Goal: Task Accomplishment & Management: Use online tool/utility

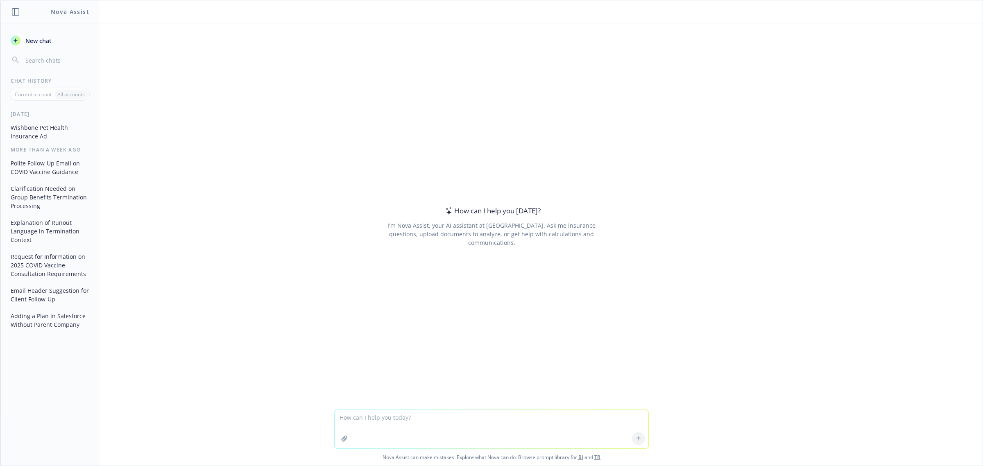
click at [68, 14] on h1 "Nova Assist" at bounding box center [70, 11] width 39 height 9
click at [16, 11] on icon "button" at bounding box center [15, 11] width 7 height 7
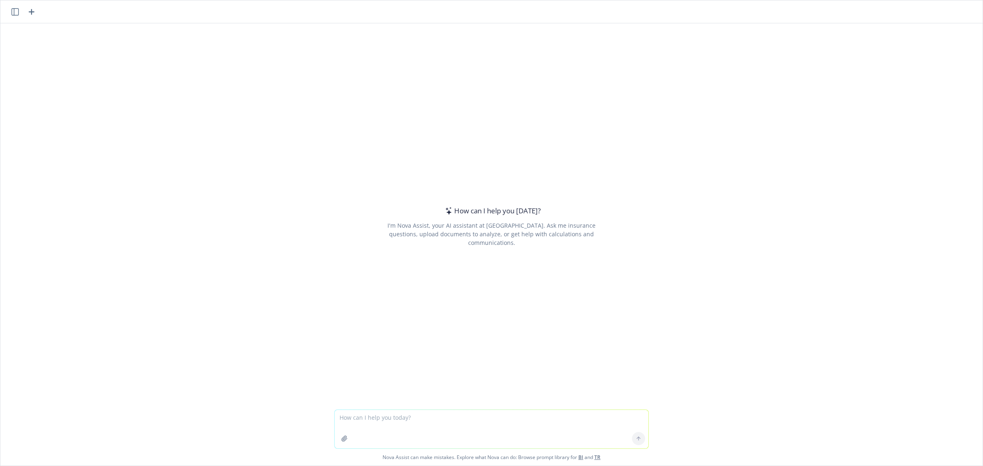
click at [16, 11] on icon "button" at bounding box center [14, 11] width 7 height 7
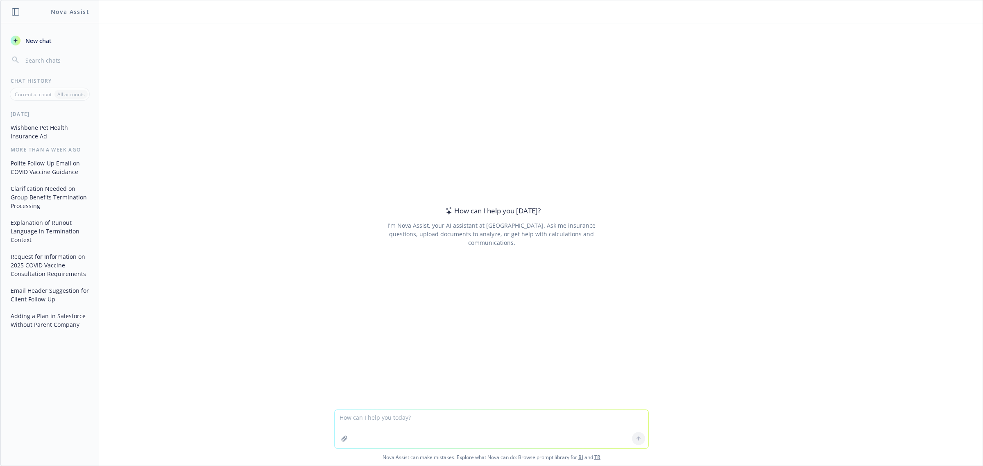
click at [26, 12] on header "Nova Assist" at bounding box center [50, 11] width 98 height 23
click at [11, 11] on button "button" at bounding box center [16, 12] width 10 height 10
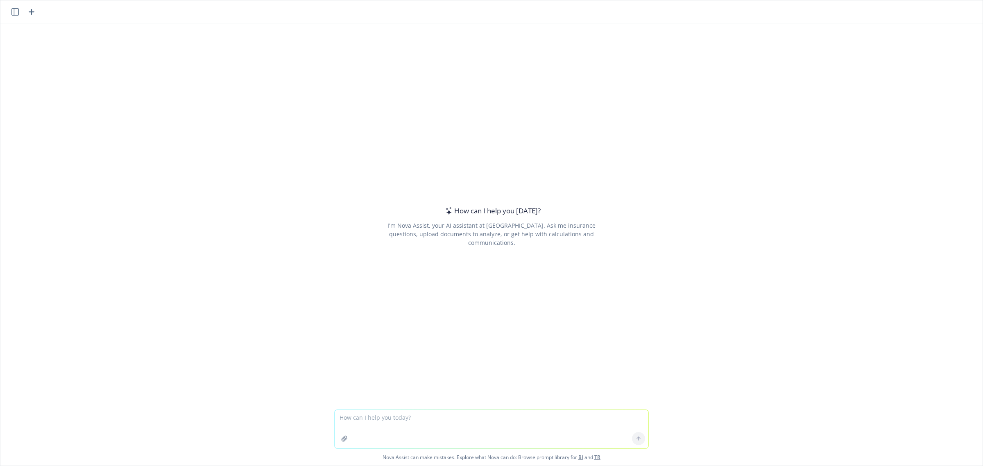
click at [29, 11] on icon "button" at bounding box center [32, 12] width 10 height 10
click at [15, 11] on icon "button" at bounding box center [14, 11] width 7 height 7
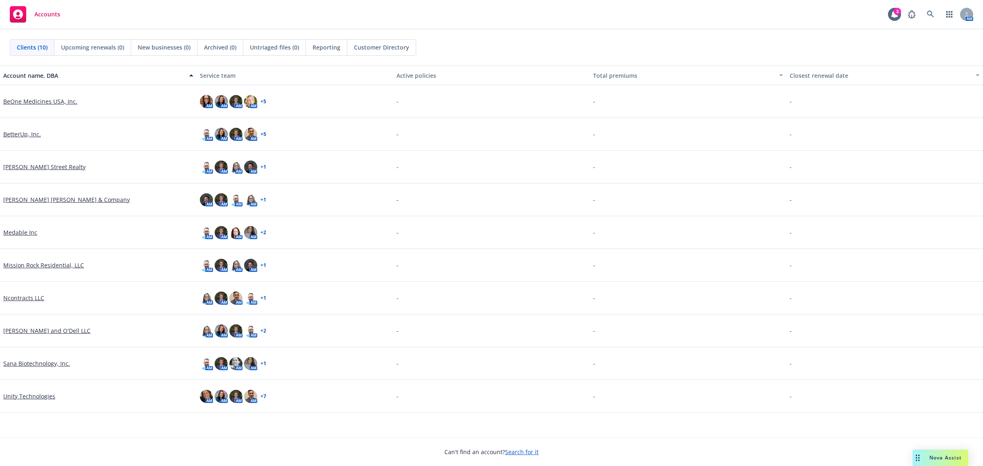
click at [32, 392] on link "Unity Technologies" at bounding box center [29, 396] width 52 height 9
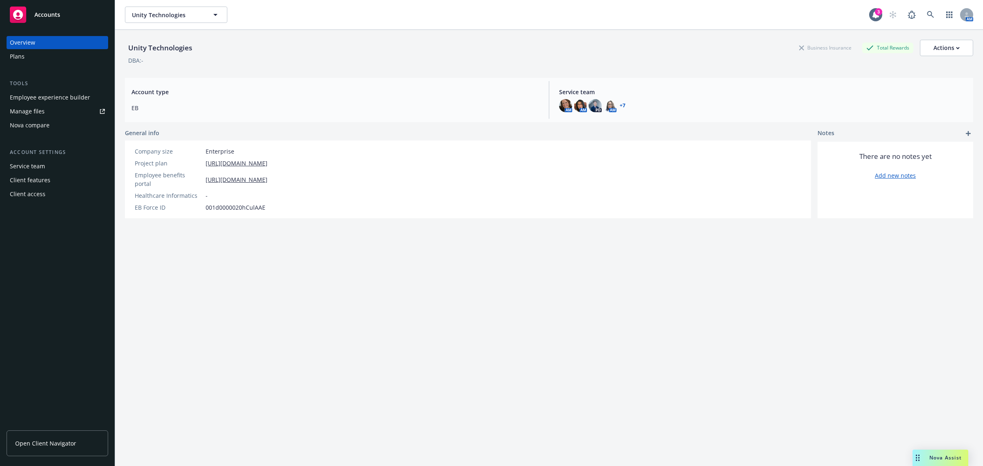
click at [937, 459] on span "Nova Assist" at bounding box center [946, 457] width 32 height 7
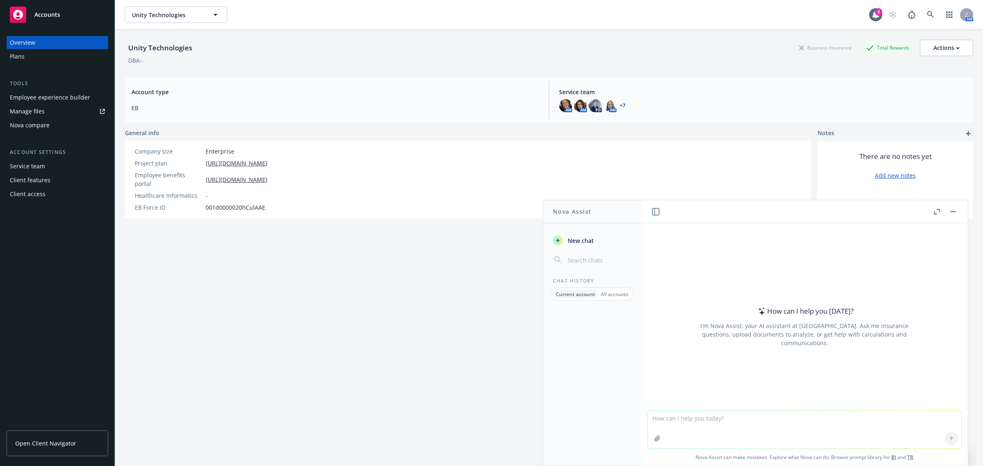
click at [947, 214] on div at bounding box center [945, 212] width 26 height 10
click at [957, 211] on button "button" at bounding box center [953, 212] width 10 height 10
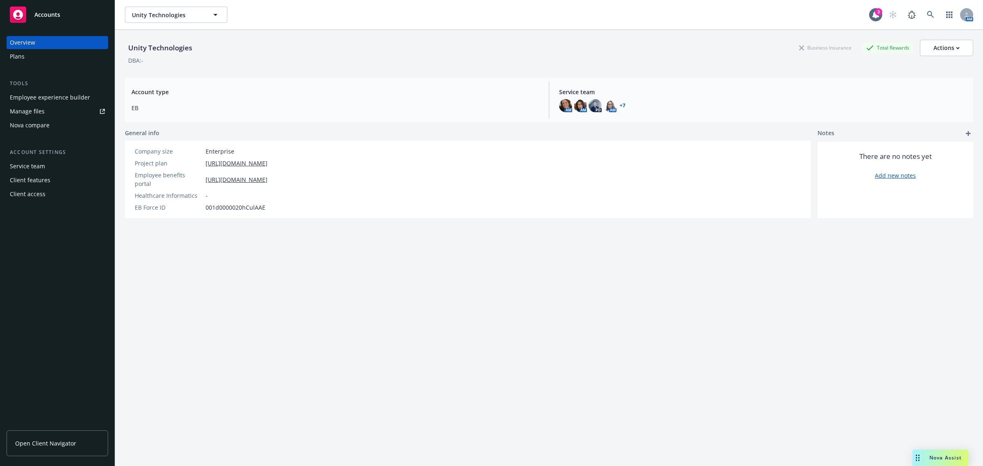
click at [32, 95] on div "Employee experience builder" at bounding box center [50, 97] width 80 height 13
click at [37, 119] on div "Nova compare" at bounding box center [30, 125] width 40 height 13
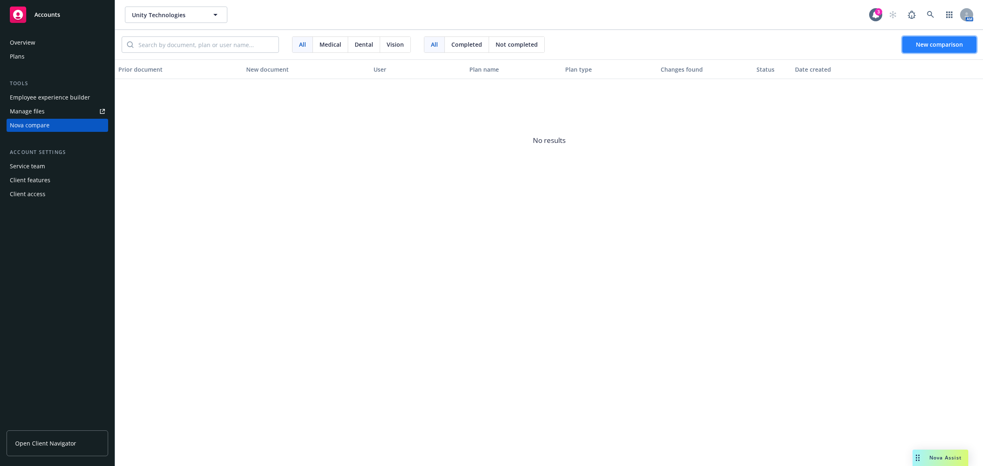
click at [924, 46] on span "New comparison" at bounding box center [939, 45] width 47 height 8
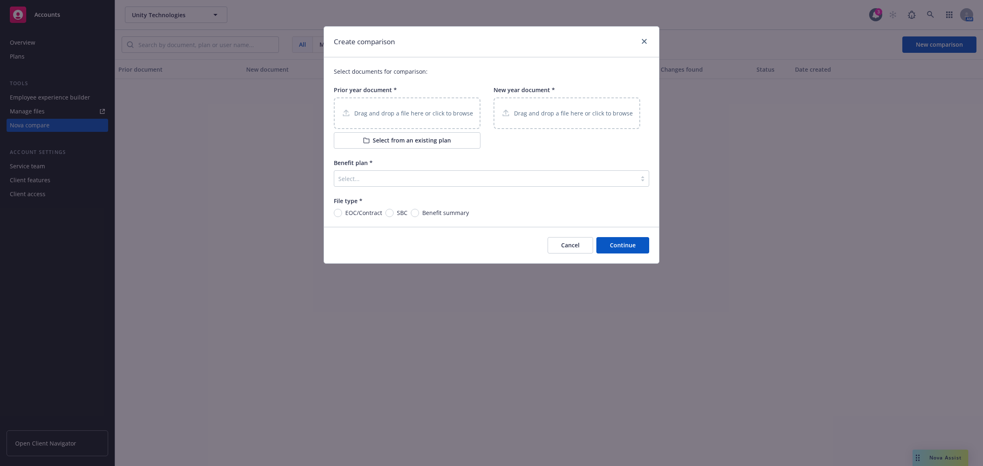
click at [421, 181] on div at bounding box center [485, 179] width 294 height 10
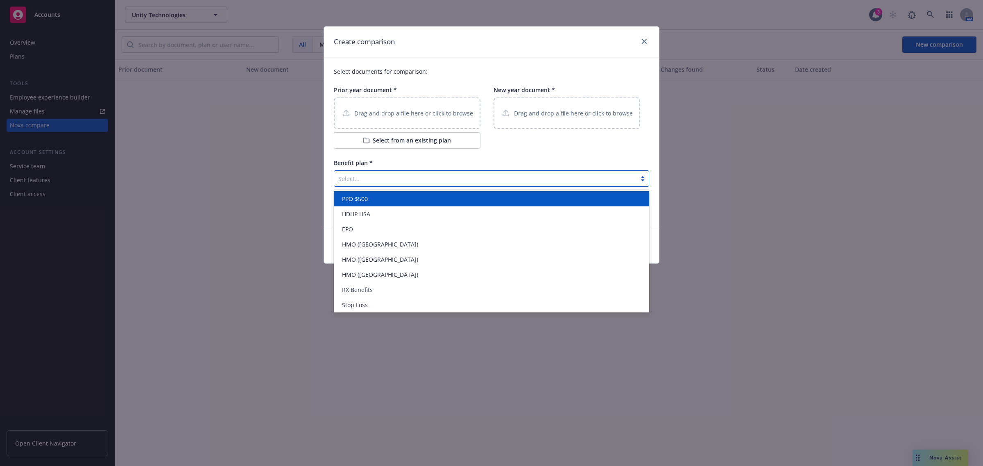
click at [527, 150] on div "Select documents for comparison: Prior year document * Drag and drop a file her…" at bounding box center [491, 142] width 335 height 170
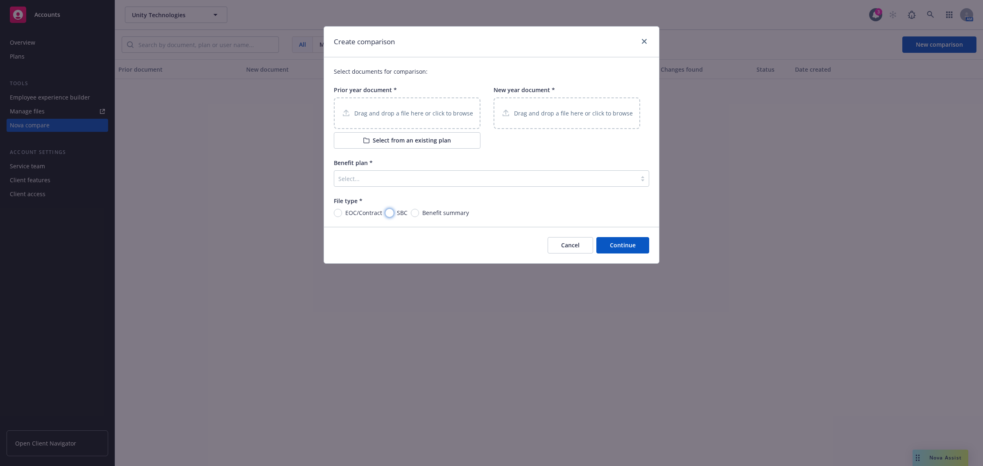
click at [390, 214] on input "SBC" at bounding box center [390, 213] width 8 height 8
radio input "true"
click at [431, 120] on div "Drag and drop a file here or click to browse" at bounding box center [407, 114] width 147 height 32
click at [402, 136] on button "Select from an existing plan" at bounding box center [407, 140] width 147 height 16
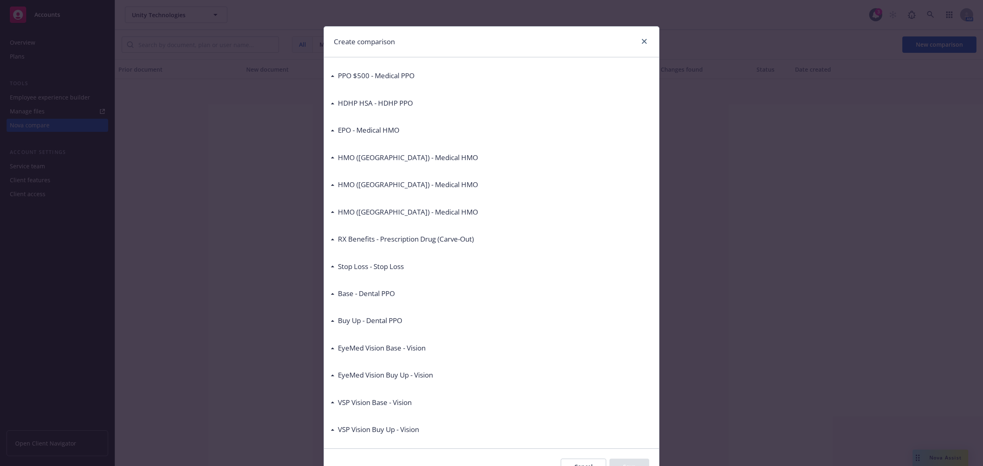
click at [383, 102] on h3 "HDHP HSA - HDHP PPO" at bounding box center [375, 103] width 75 height 11
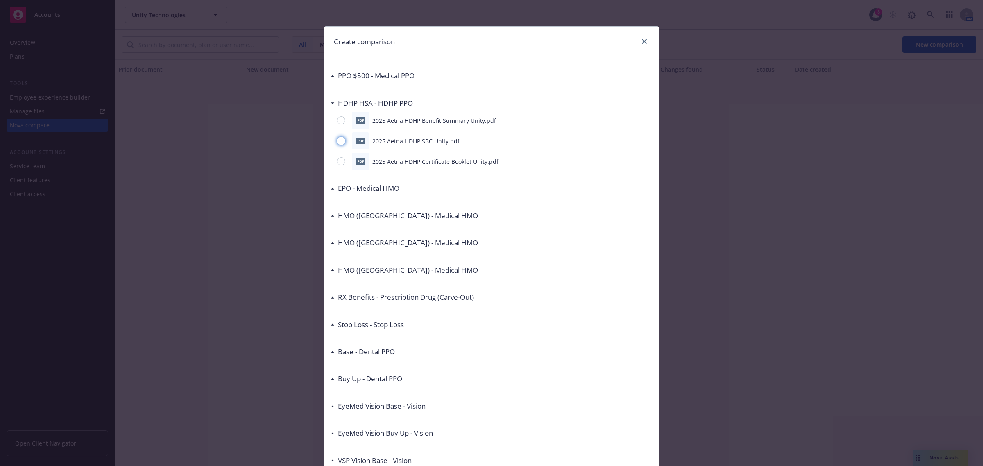
click at [339, 142] on input "radio" at bounding box center [341, 141] width 8 height 8
radio input "true"
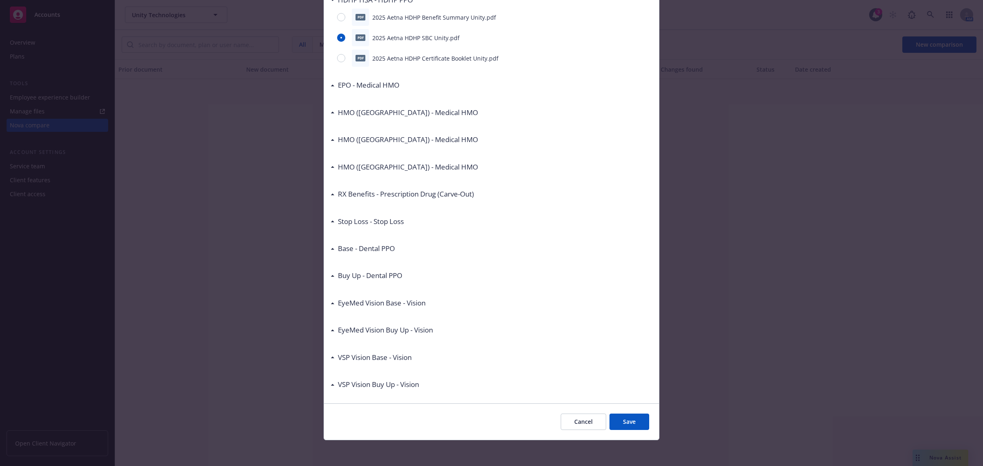
click at [634, 426] on button "Save" at bounding box center [630, 422] width 40 height 16
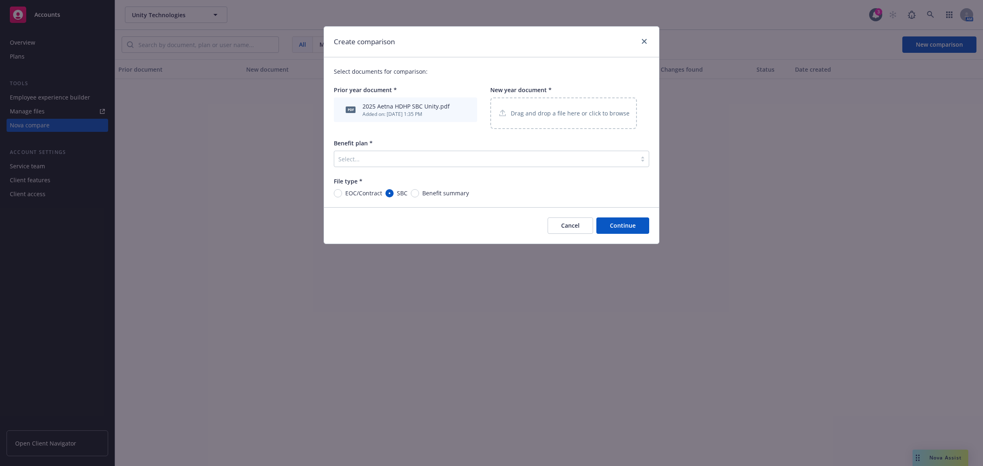
click at [572, 125] on div "Drag and drop a file here or click to browse" at bounding box center [563, 114] width 147 height 32
click at [517, 109] on p "Drag and drop a file here or click to browse" at bounding box center [570, 113] width 119 height 9
click at [572, 109] on p "Drag and drop a file here or click to browse" at bounding box center [570, 113] width 119 height 9
click at [562, 118] on div "Drag and drop a file here or click to browse" at bounding box center [564, 113] width 132 height 10
click at [598, 116] on div "Drag and drop a file here or click to browse" at bounding box center [563, 114] width 147 height 32
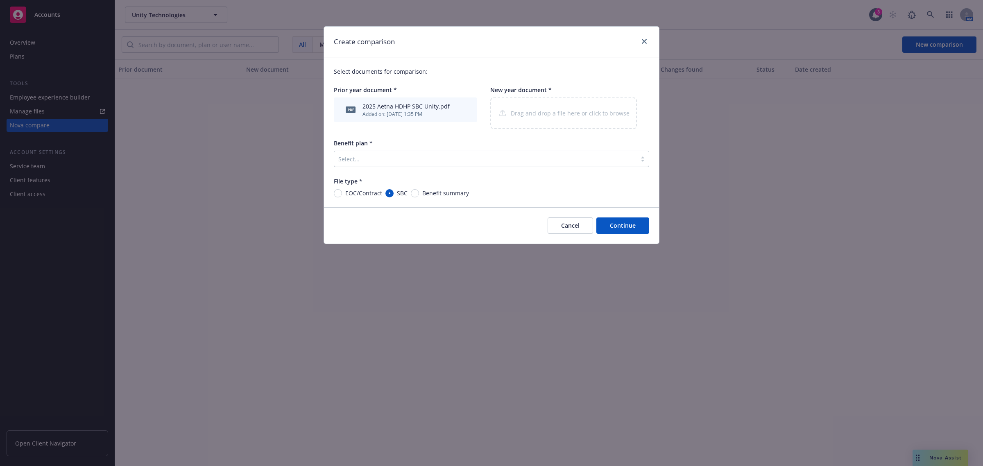
click at [526, 113] on div "Drag and drop a file here or click to browse" at bounding box center [563, 114] width 147 height 32
click at [368, 160] on div at bounding box center [485, 159] width 294 height 10
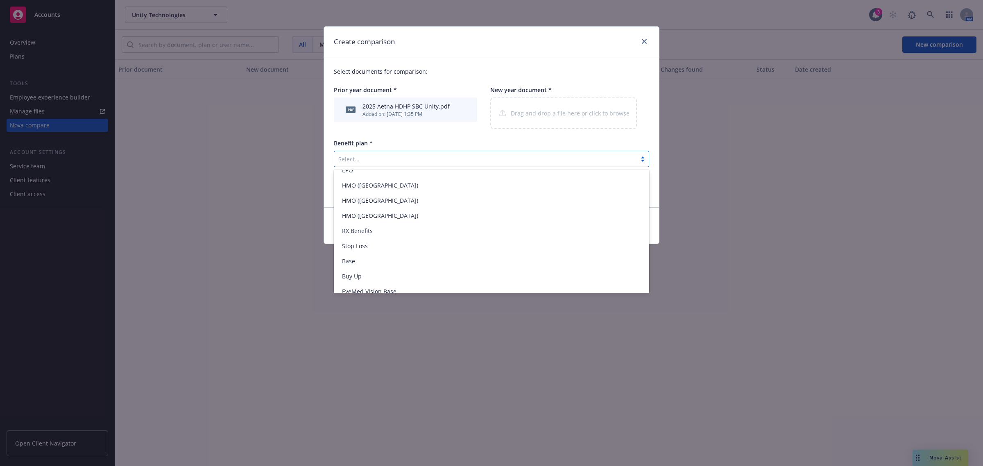
scroll to position [0, 0]
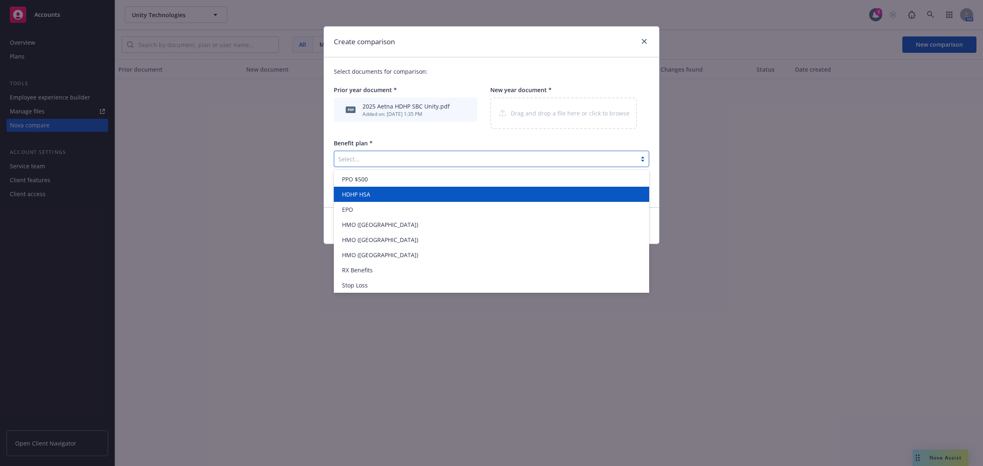
click at [376, 195] on div "HDHP HSA" at bounding box center [492, 194] width 306 height 9
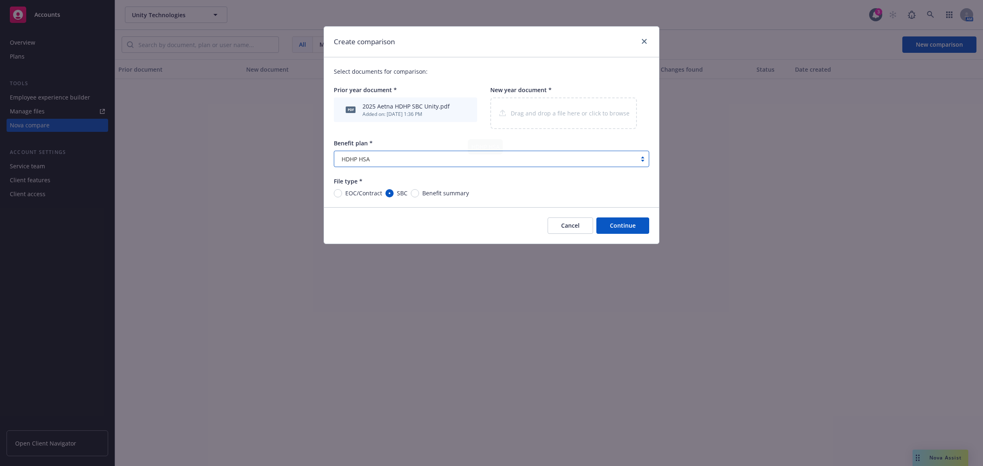
click at [517, 124] on div "Drag and drop a file here or click to browse" at bounding box center [563, 114] width 147 height 32
click at [560, 111] on div "Drag and drop a file here or click to browse" at bounding box center [563, 114] width 147 height 32
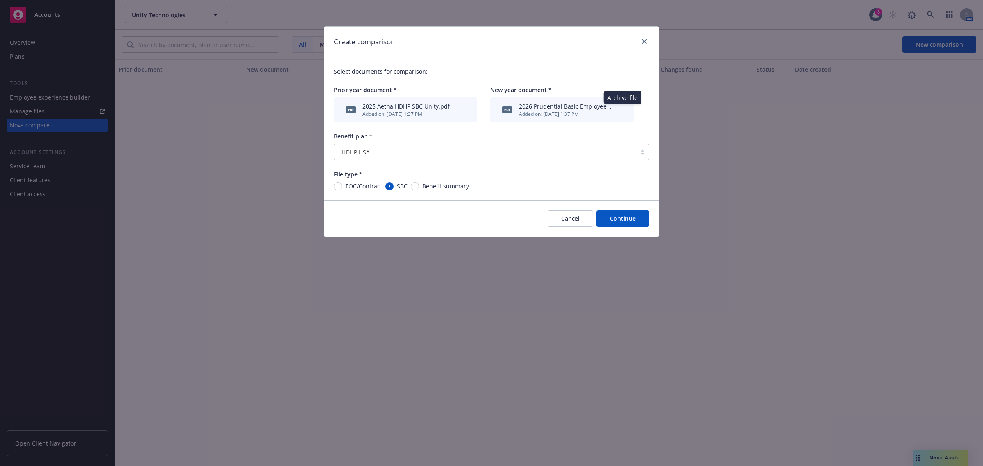
click at [620, 111] on icon "archive file" at bounding box center [621, 109] width 7 height 7
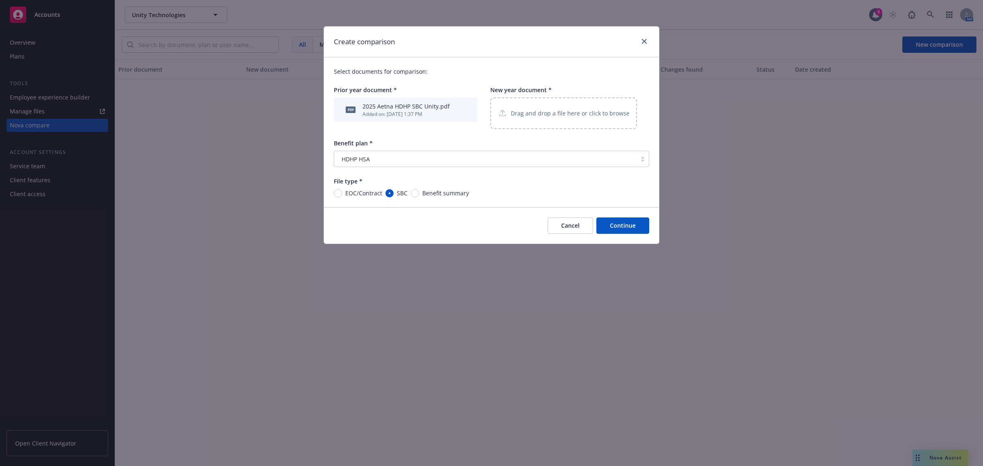
click at [565, 113] on p "Drag and drop a file here or click to browse" at bounding box center [570, 113] width 119 height 9
click at [412, 117] on div "Added on: [DATE] 1:37 PM" at bounding box center [406, 114] width 87 height 7
click at [454, 108] on icon "archive file" at bounding box center [457, 109] width 7 height 7
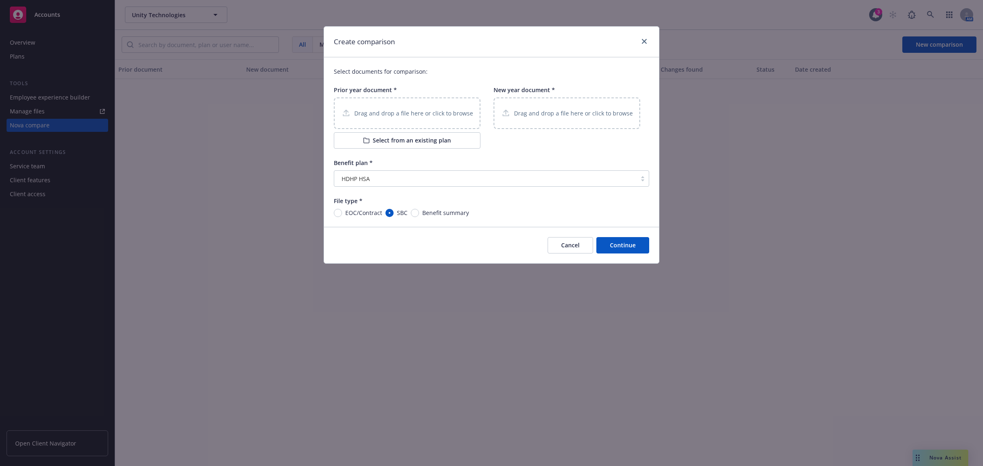
click at [420, 118] on div "Drag and drop a file here or click to browse" at bounding box center [407, 113] width 132 height 10
click at [412, 118] on div "Drag and drop a file here or click to browse" at bounding box center [407, 114] width 147 height 32
click at [457, 109] on div "Drag and drop a file here or click to browse" at bounding box center [407, 114] width 147 height 32
click at [427, 140] on button "Select from an existing plan" at bounding box center [407, 140] width 147 height 16
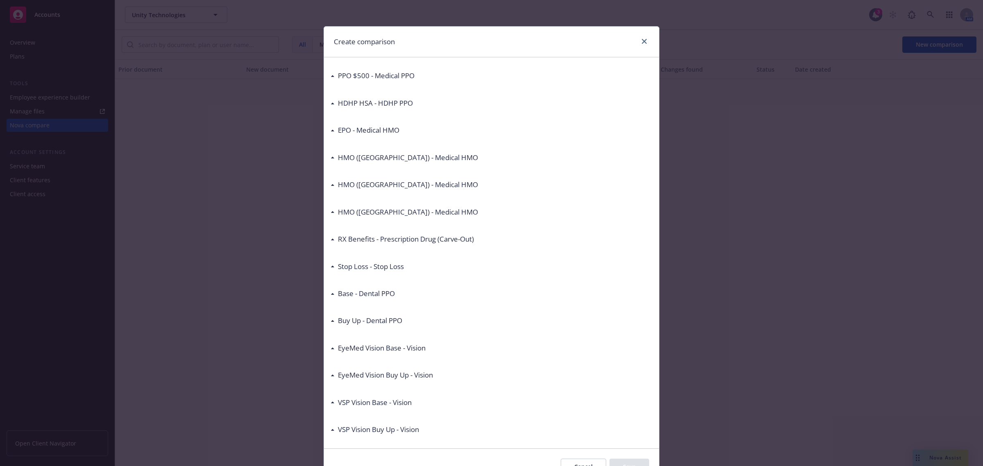
click at [369, 96] on div "HDHP HSA - HDHP PPO" at bounding box center [492, 103] width 322 height 17
click at [388, 107] on h3 "HDHP HSA - HDHP PPO" at bounding box center [375, 103] width 75 height 11
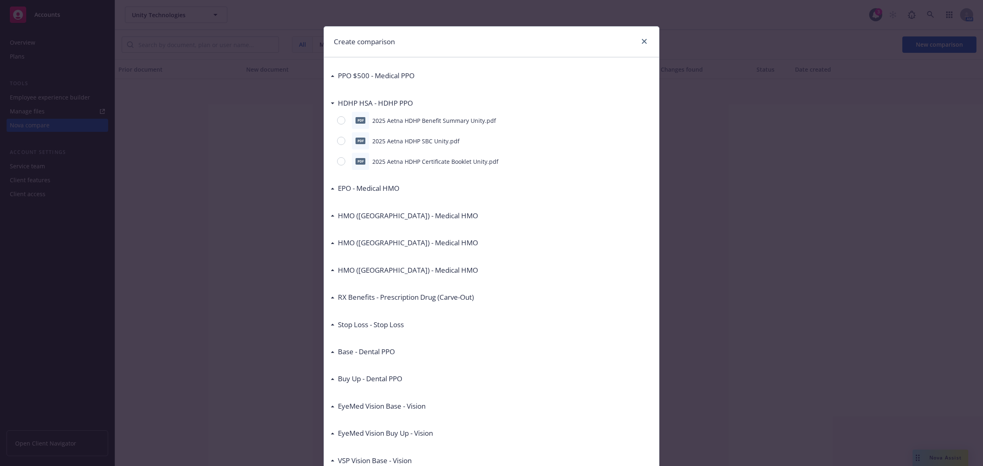
click at [332, 141] on div "pdf 2025 Aetna HDHP SBC Unity.pdf" at bounding box center [492, 140] width 322 height 17
click at [337, 141] on input "radio" at bounding box center [341, 141] width 8 height 8
radio input "true"
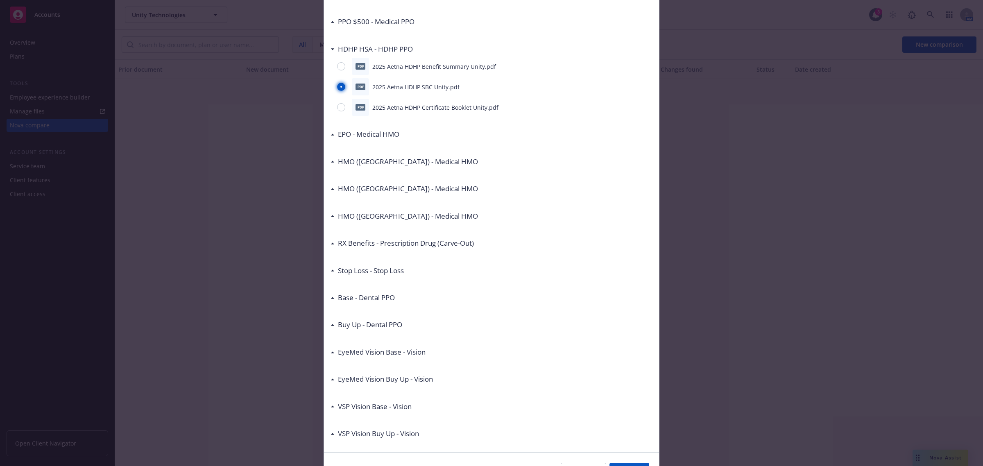
scroll to position [103, 0]
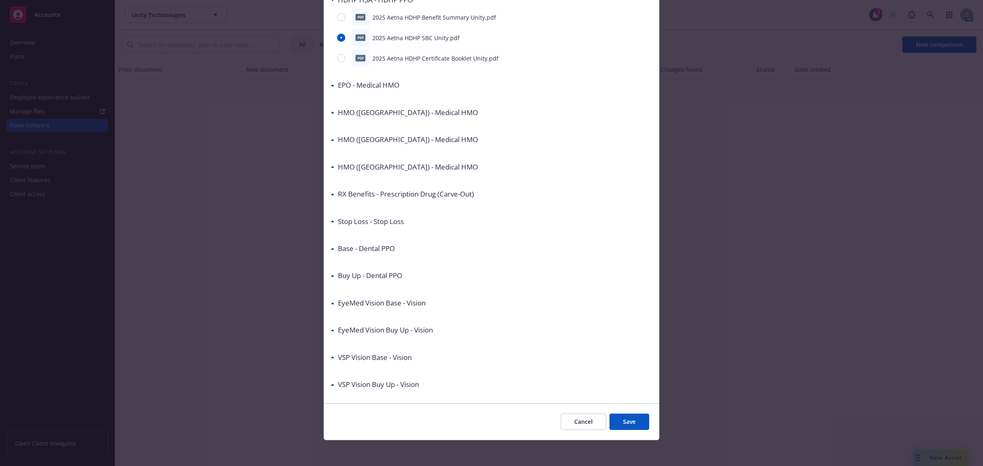
click at [627, 420] on button "Save" at bounding box center [630, 422] width 40 height 16
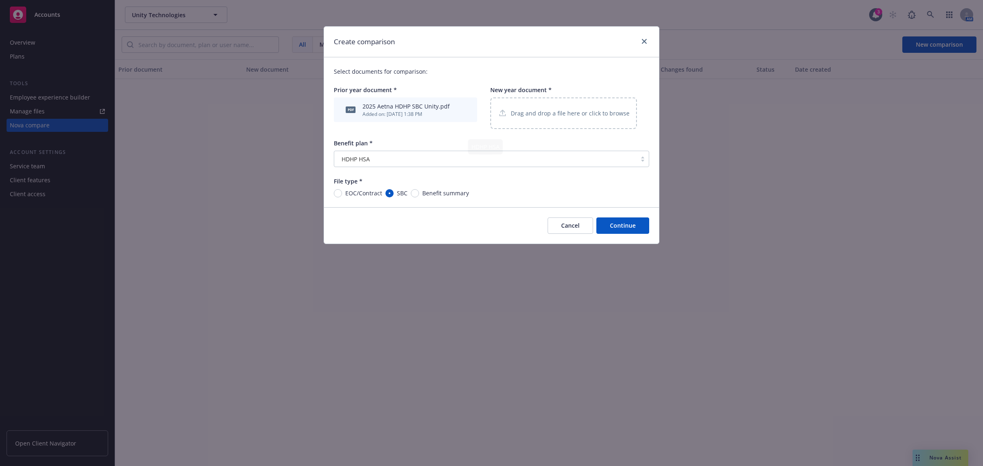
click at [559, 122] on div "Drag and drop a file here or click to browse" at bounding box center [563, 114] width 147 height 32
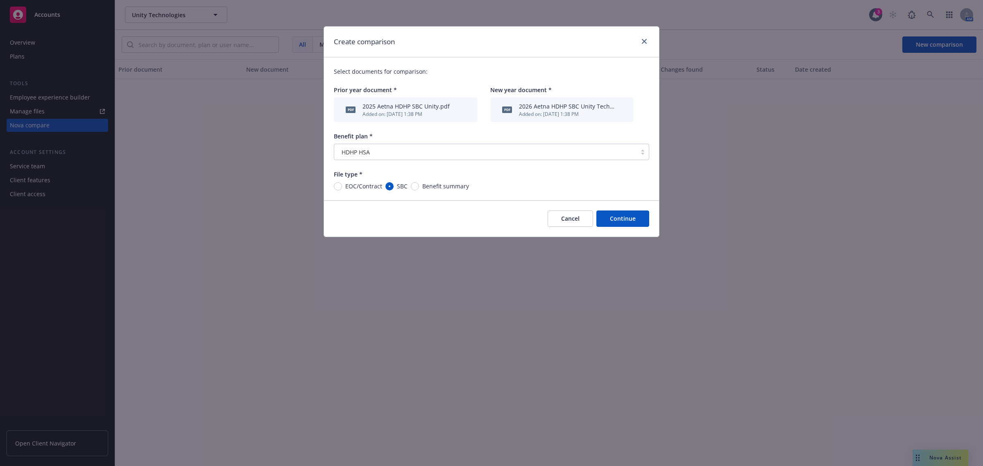
click at [619, 220] on button "Continue" at bounding box center [623, 219] width 53 height 16
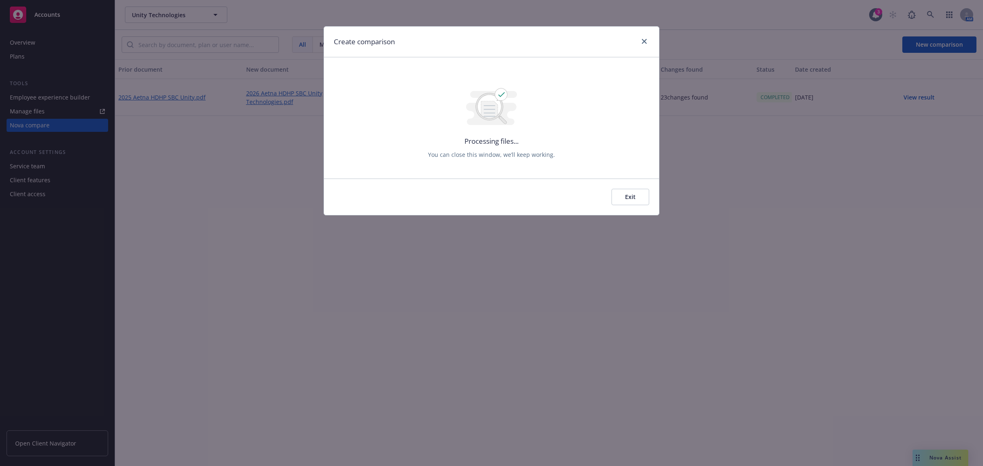
click at [642, 200] on button "Exit" at bounding box center [631, 197] width 38 height 16
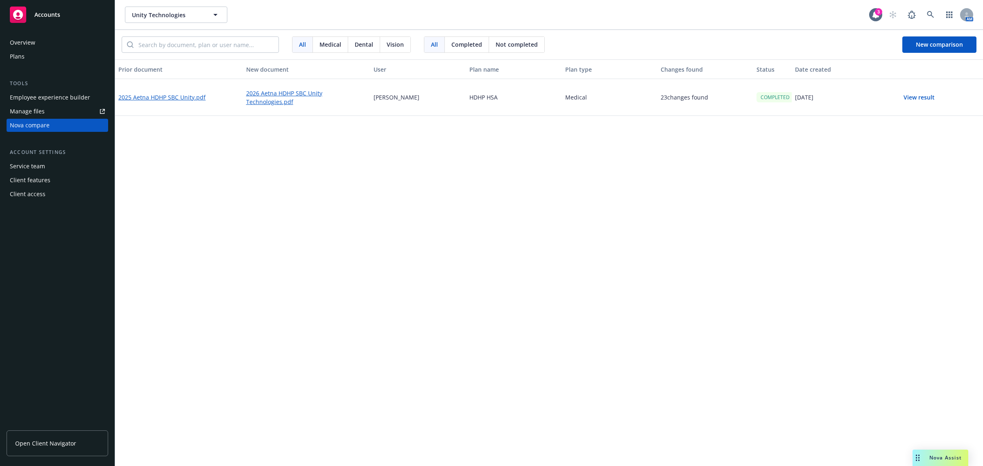
click at [921, 100] on button "View result" at bounding box center [919, 97] width 57 height 16
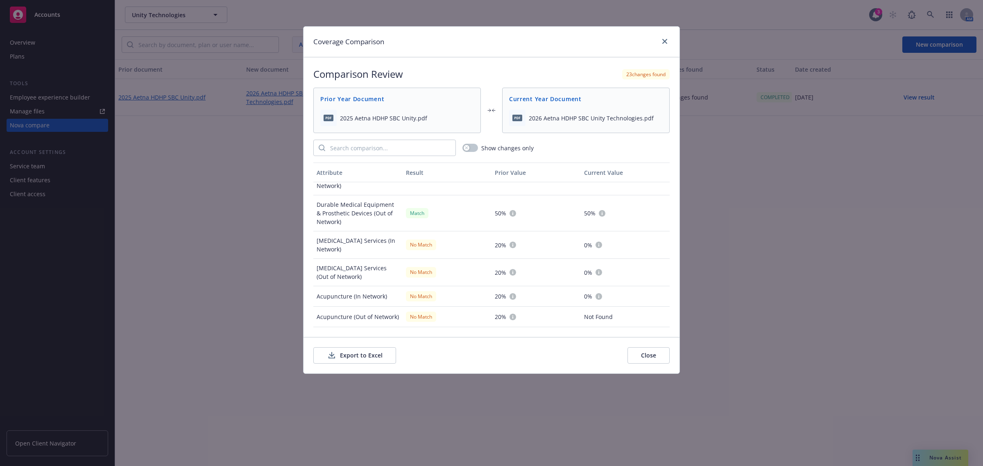
scroll to position [1127, 0]
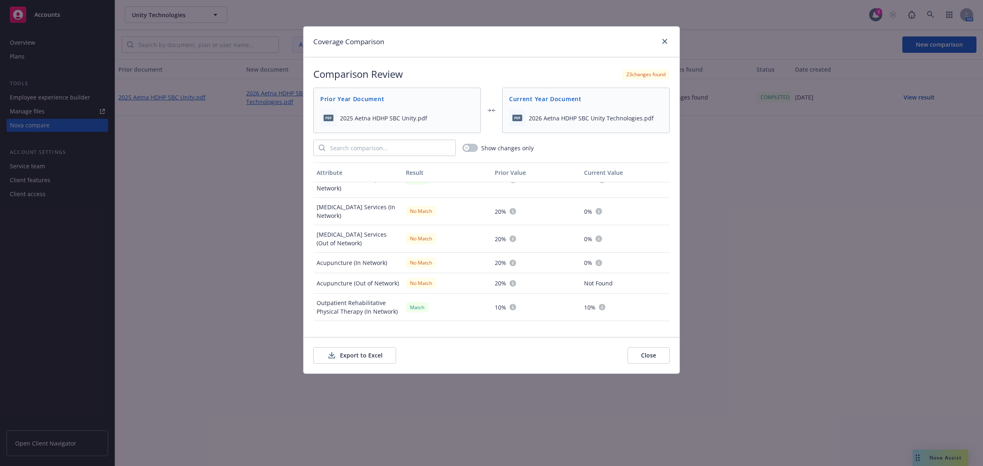
drag, startPoint x: 601, startPoint y: 239, endPoint x: 539, endPoint y: 252, distance: 64.0
click at [597, 241] on div "0%" at bounding box center [625, 238] width 89 height 27
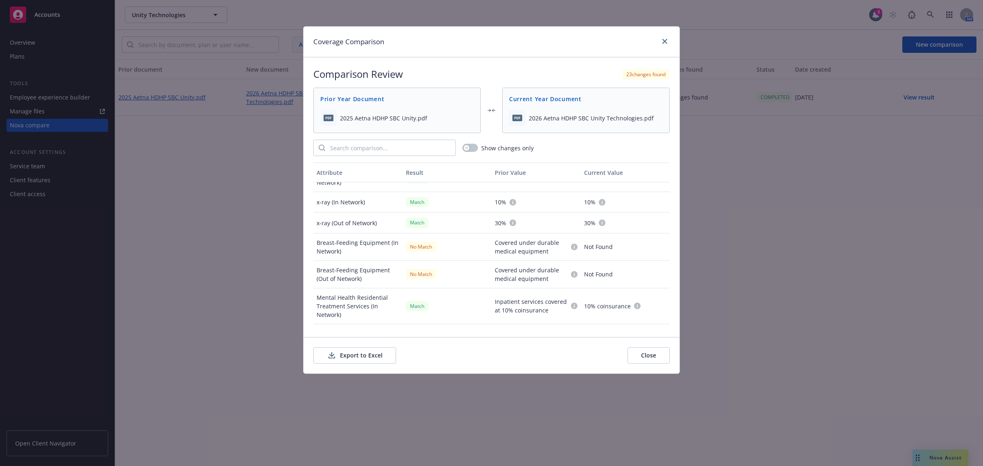
scroll to position [1355, 0]
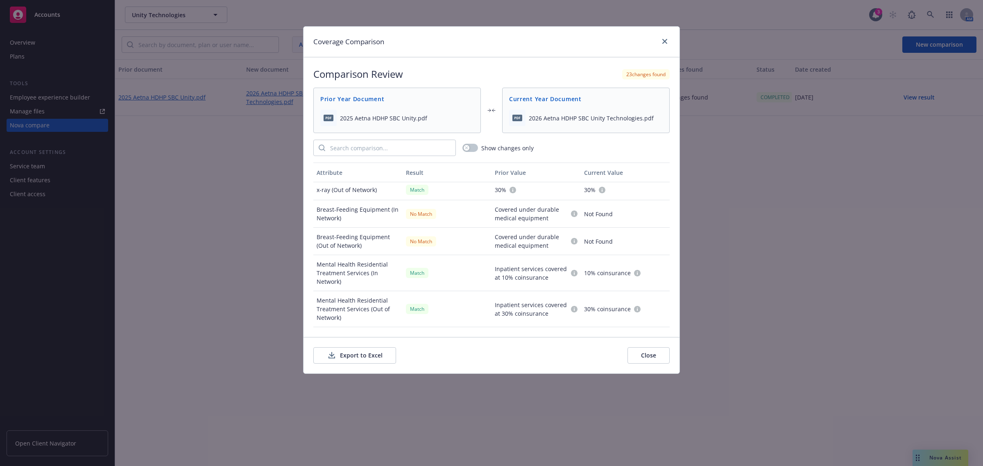
click at [386, 361] on button "Export to Excel" at bounding box center [354, 355] width 83 height 16
click at [469, 150] on button "button" at bounding box center [471, 148] width 16 height 8
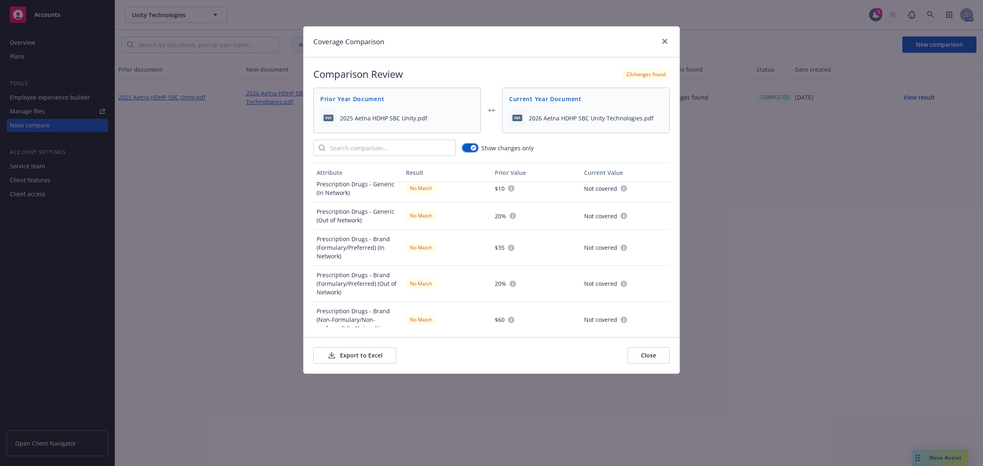
scroll to position [0, 0]
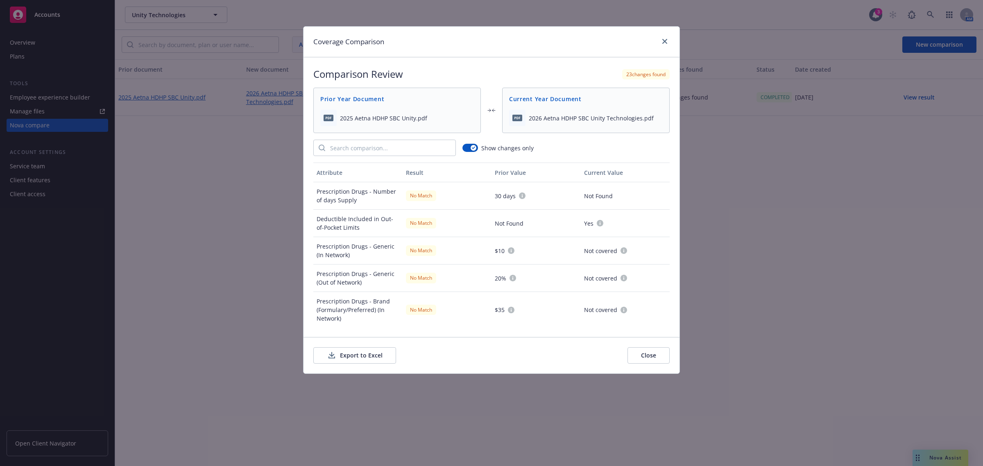
click at [653, 354] on button "Close" at bounding box center [649, 355] width 42 height 16
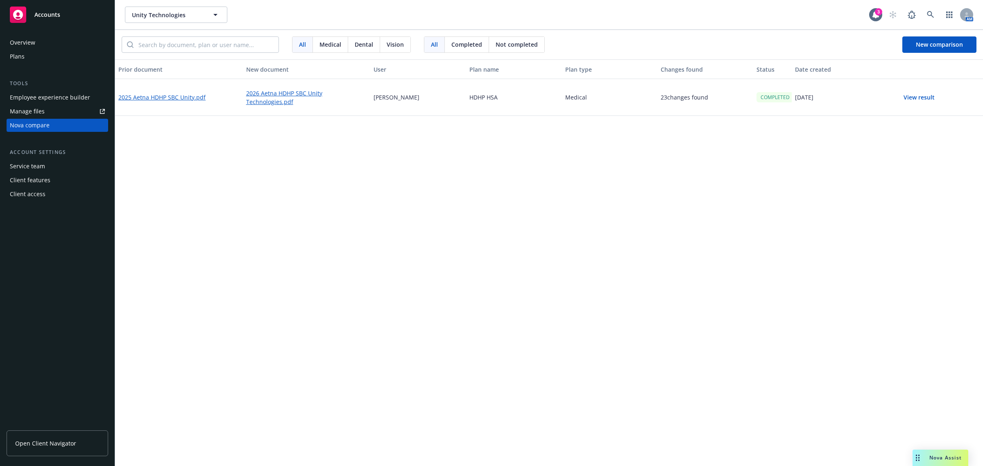
click at [28, 127] on div "Nova compare" at bounding box center [30, 125] width 40 height 13
click at [919, 51] on button "New comparison" at bounding box center [940, 44] width 74 height 16
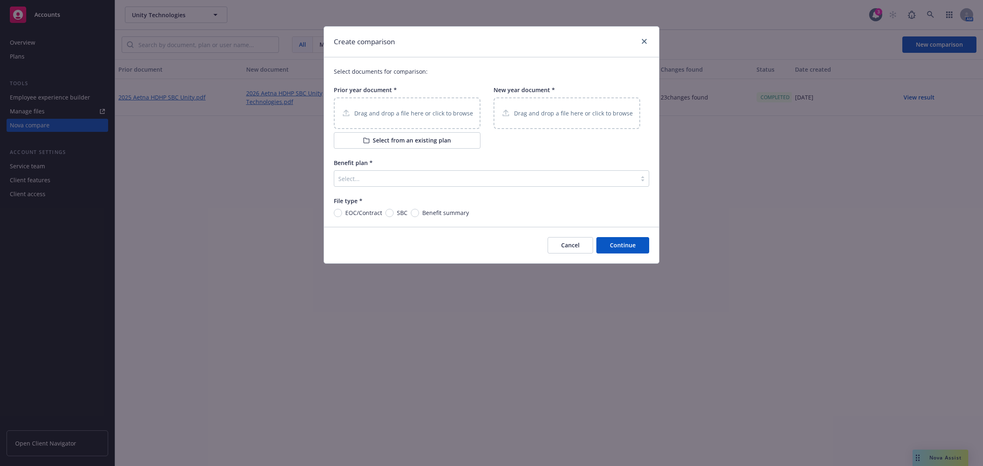
click at [411, 113] on p "Drag and drop a file here or click to browse" at bounding box center [413, 113] width 119 height 9
click at [402, 144] on button "Select from an existing plan" at bounding box center [407, 140] width 147 height 16
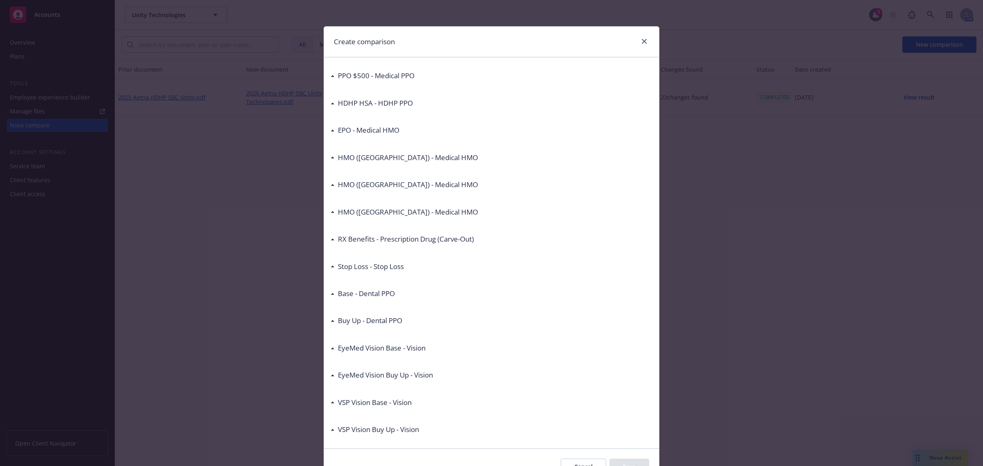
click at [367, 131] on h3 "EPO - Medical HMO" at bounding box center [368, 130] width 61 height 11
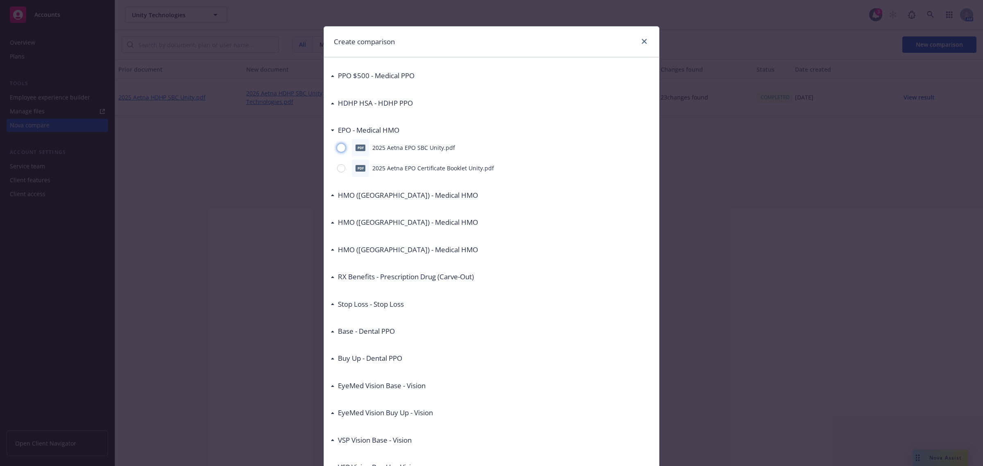
click at [338, 147] on input "radio" at bounding box center [341, 148] width 8 height 8
radio input "true"
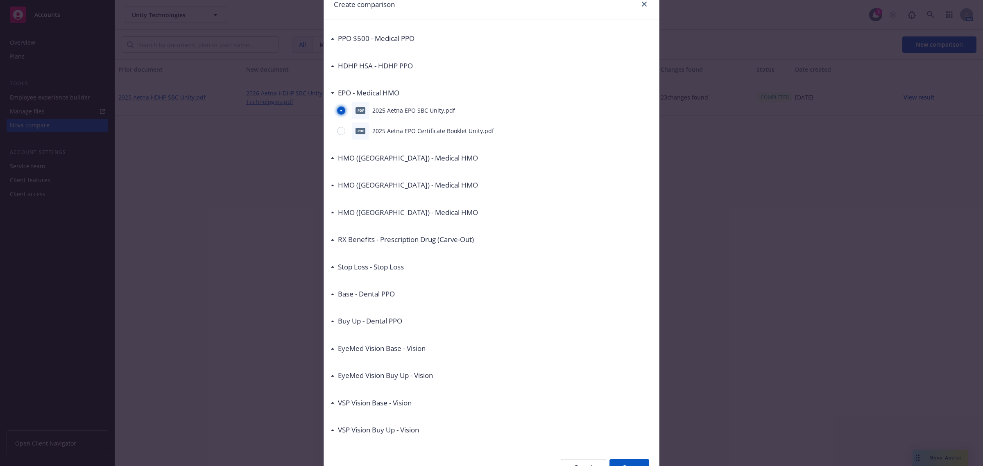
scroll to position [83, 0]
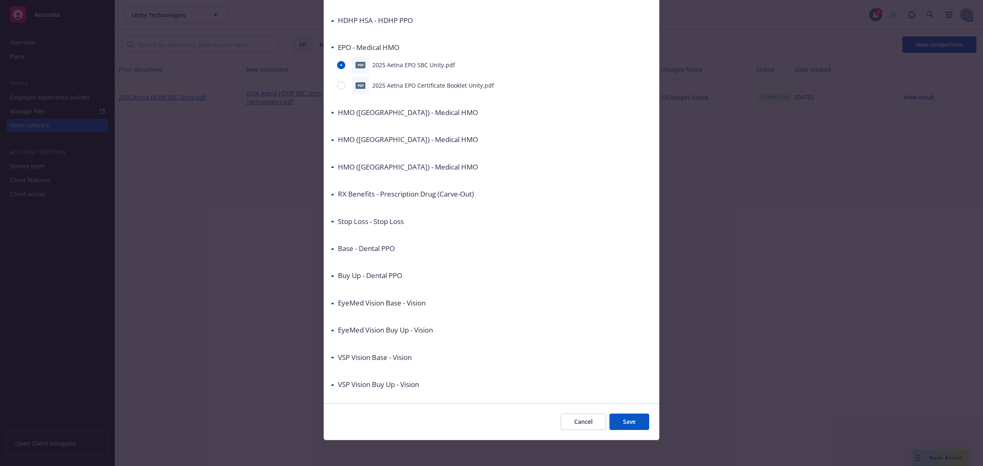
click at [631, 415] on button "Save" at bounding box center [630, 422] width 40 height 16
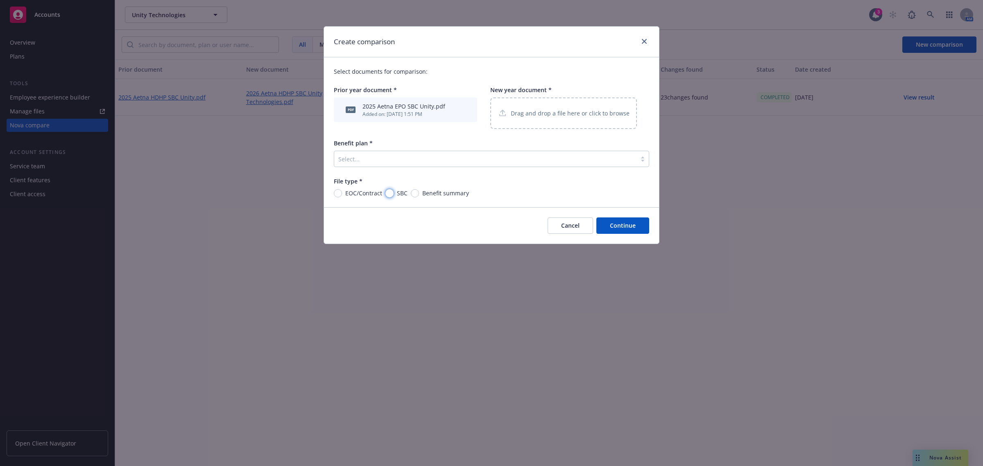
click at [388, 193] on input "SBC" at bounding box center [390, 193] width 8 height 8
radio input "true"
click at [546, 124] on div "Drag and drop a file here or click to browse" at bounding box center [563, 114] width 147 height 32
click at [527, 112] on p "Drag and drop a file here or click to browse" at bounding box center [570, 113] width 119 height 9
click at [563, 110] on p "Drag and drop a file here or click to browse" at bounding box center [570, 113] width 119 height 9
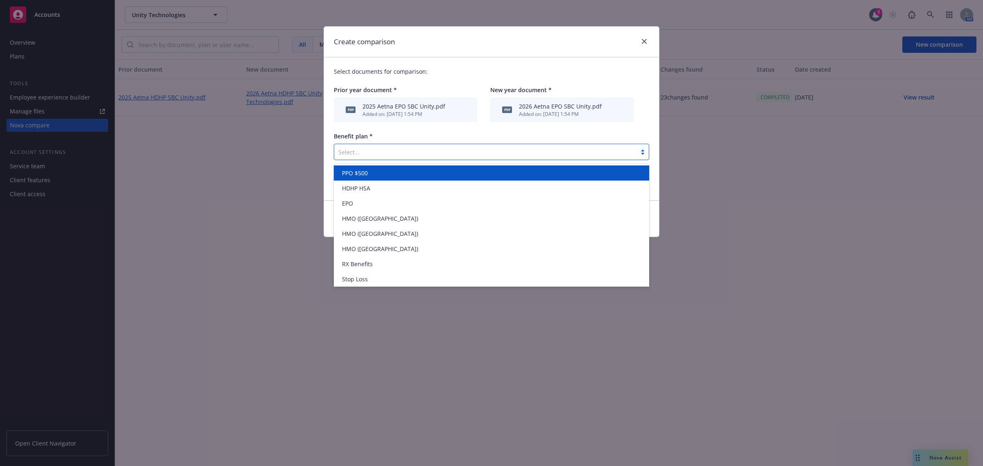
click at [518, 152] on div at bounding box center [485, 152] width 294 height 10
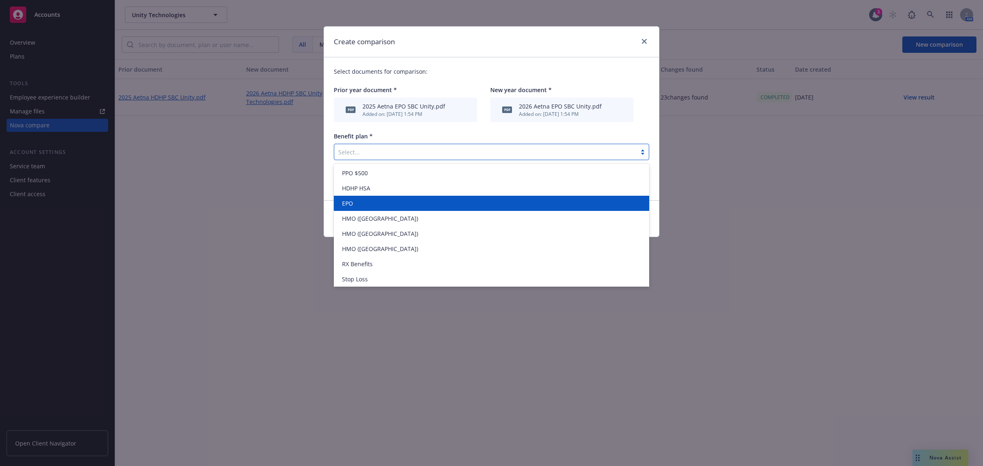
click at [386, 202] on div "EPO" at bounding box center [492, 203] width 306 height 9
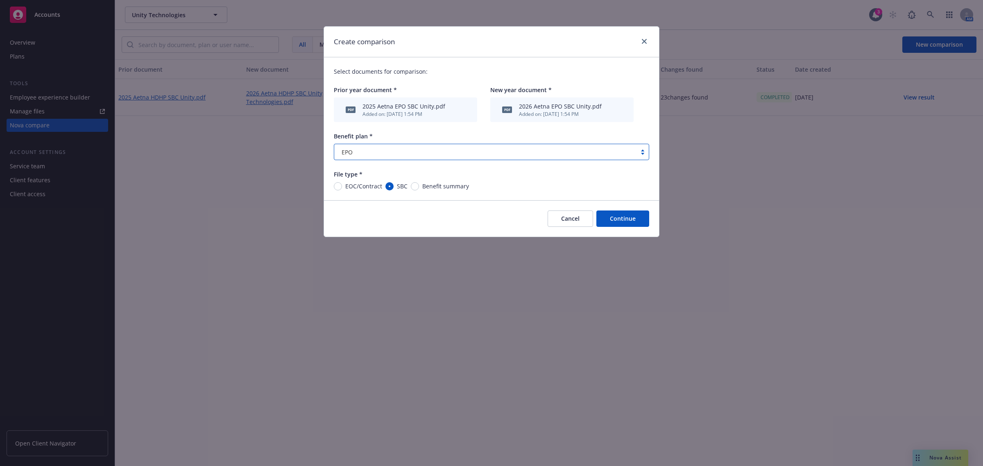
click at [623, 217] on button "Continue" at bounding box center [623, 219] width 53 height 16
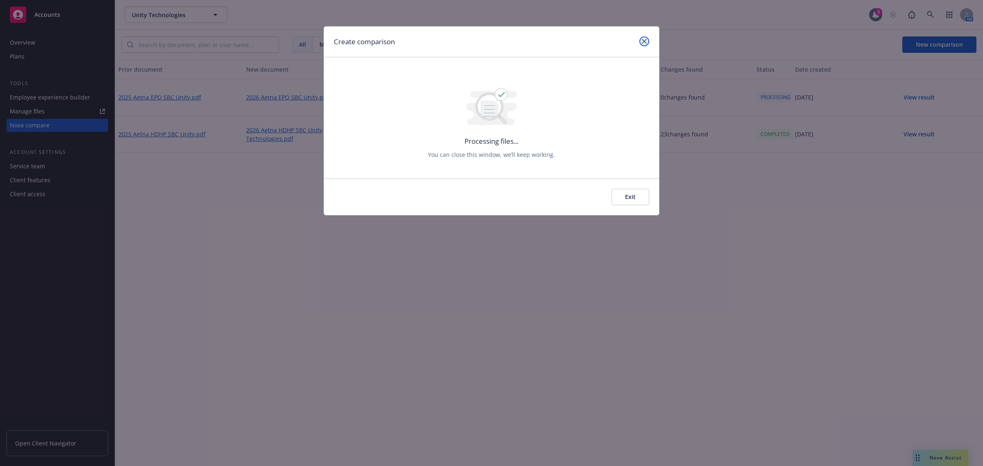
click at [643, 42] on icon "close" at bounding box center [644, 41] width 5 height 5
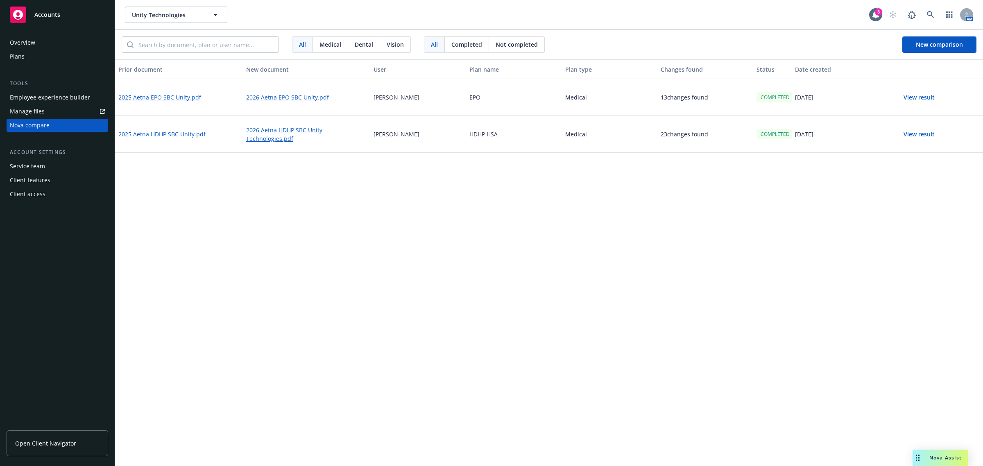
click at [914, 95] on button "View result" at bounding box center [919, 97] width 57 height 16
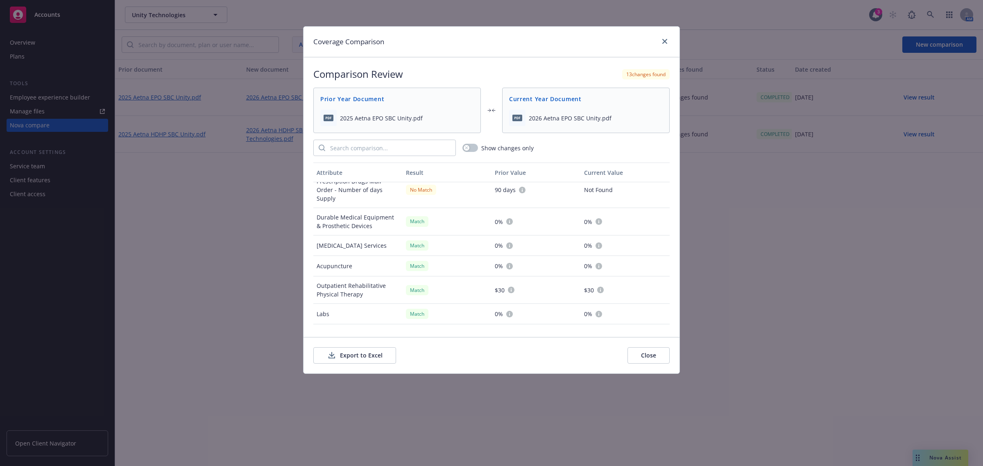
scroll to position [628, 0]
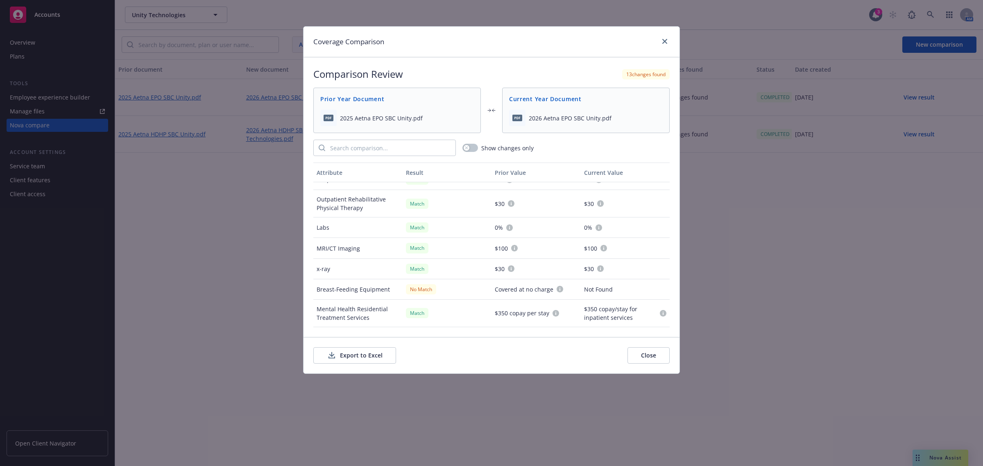
click at [349, 357] on button "Export to Excel" at bounding box center [354, 355] width 83 height 16
click at [660, 358] on button "Close" at bounding box center [649, 355] width 42 height 16
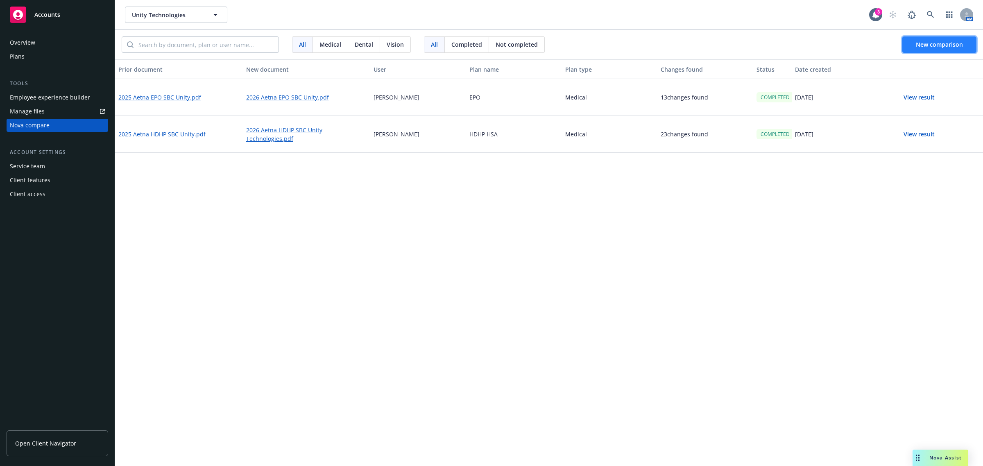
click at [918, 44] on span "New comparison" at bounding box center [939, 45] width 47 height 8
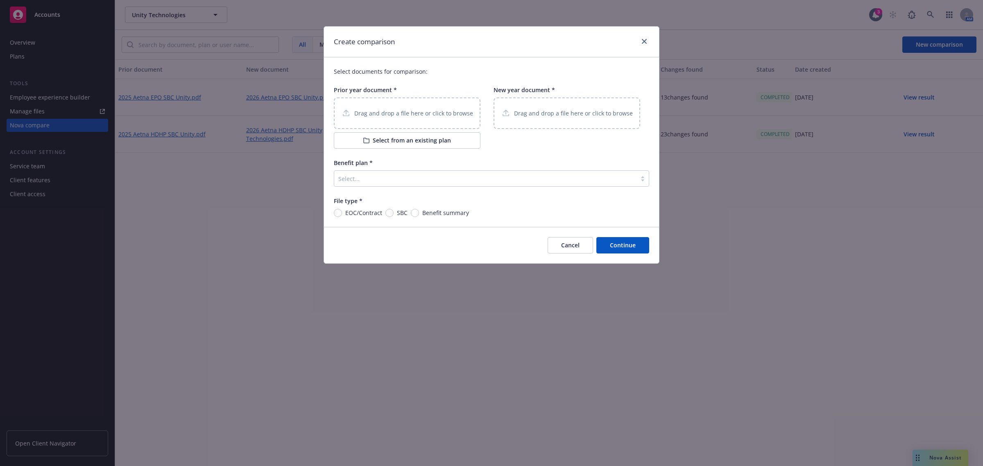
click at [402, 134] on button "Select from an existing plan" at bounding box center [407, 140] width 147 height 16
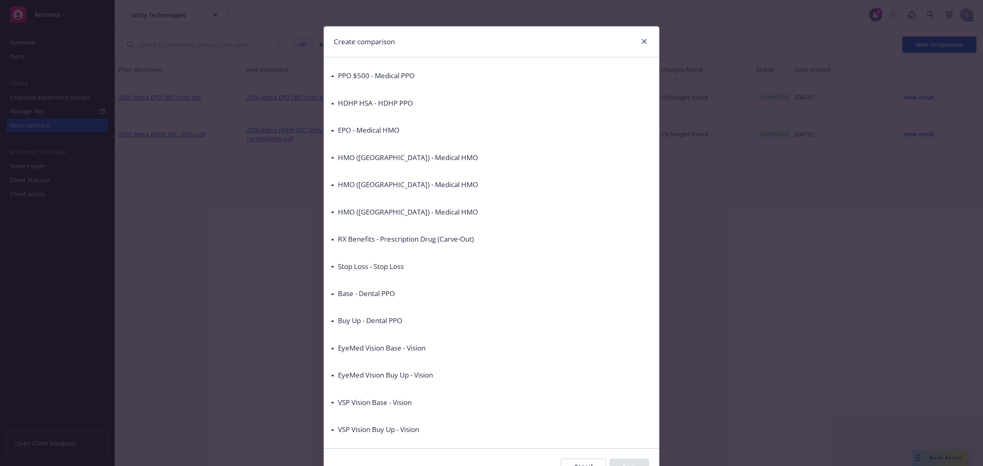
click at [369, 79] on h3 "PPO $500 - Medical PPO" at bounding box center [376, 75] width 77 height 11
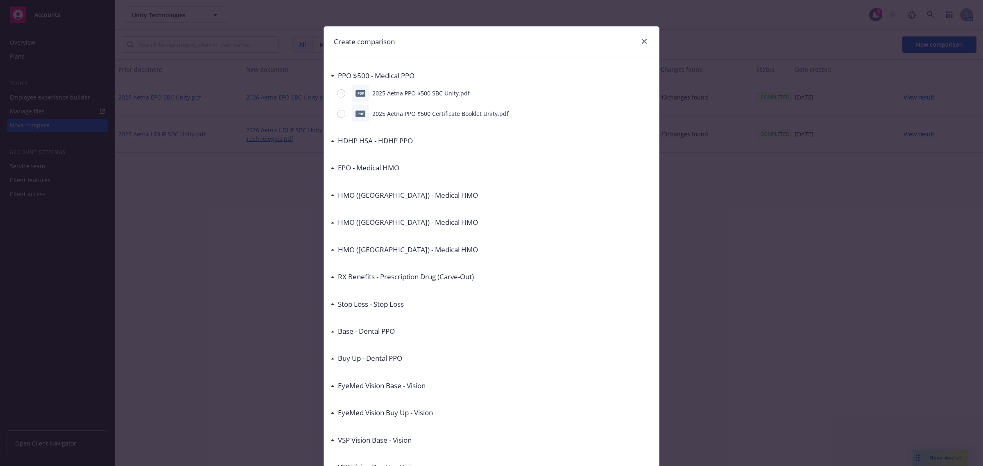
click at [449, 95] on p "2025 Aetna PPO $500 SBC Unity.pdf" at bounding box center [421, 93] width 98 height 9
click at [640, 40] on link "close" at bounding box center [645, 41] width 10 height 10
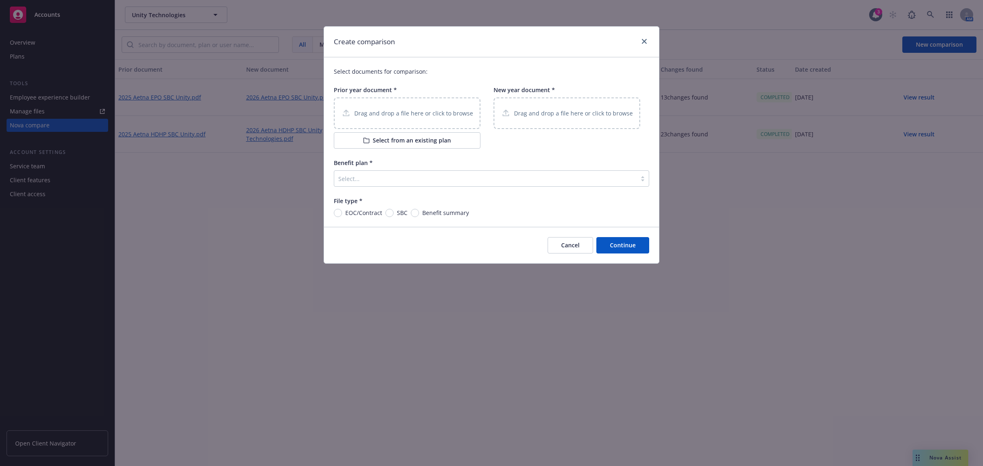
click at [656, 43] on div "Create comparison" at bounding box center [491, 42] width 335 height 31
click at [642, 43] on icon "close" at bounding box center [644, 41] width 5 height 5
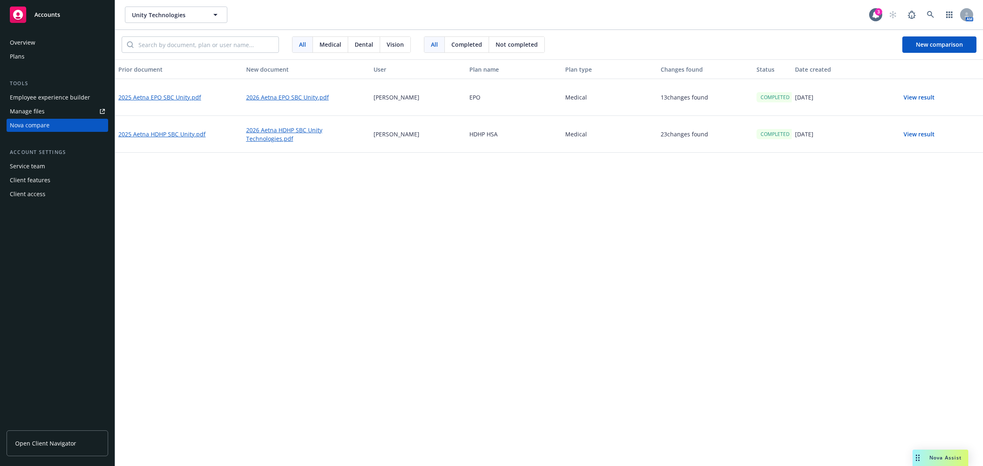
click at [446, 289] on div "Prior document New document User Plan name Plan type Changes found Status Date …" at bounding box center [549, 262] width 868 height 407
click at [38, 115] on div "Manage files" at bounding box center [27, 111] width 35 height 13
click at [20, 52] on div "Plans" at bounding box center [17, 56] width 15 height 13
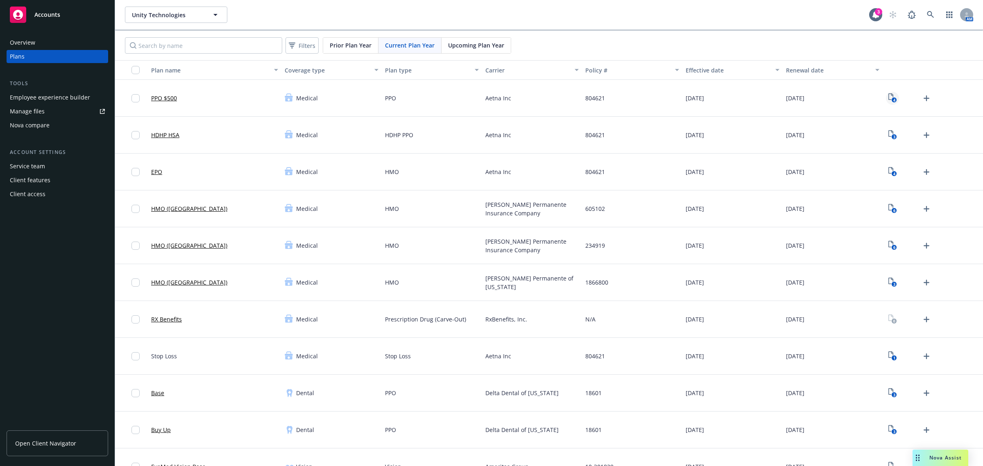
click at [892, 97] on link "4" at bounding box center [892, 98] width 13 height 13
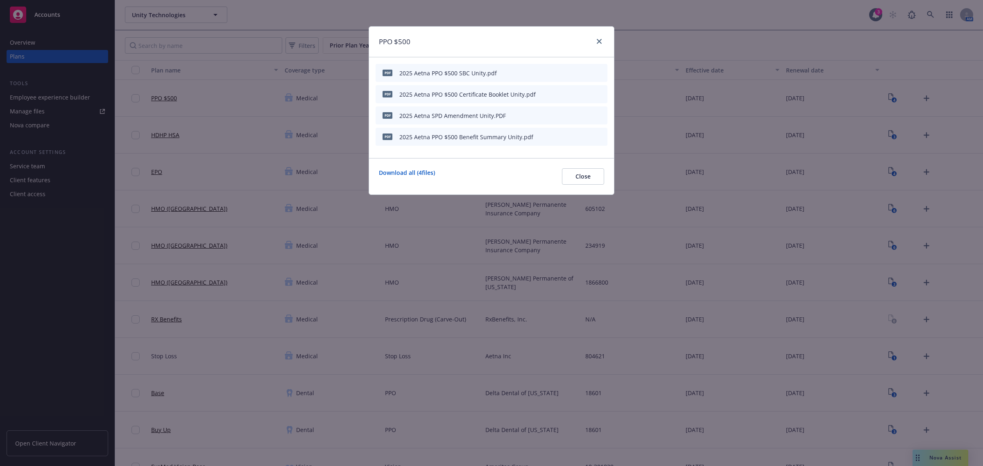
click at [589, 70] on icon "preview file" at bounding box center [586, 73] width 7 height 6
click at [587, 177] on span "Close" at bounding box center [583, 176] width 15 height 8
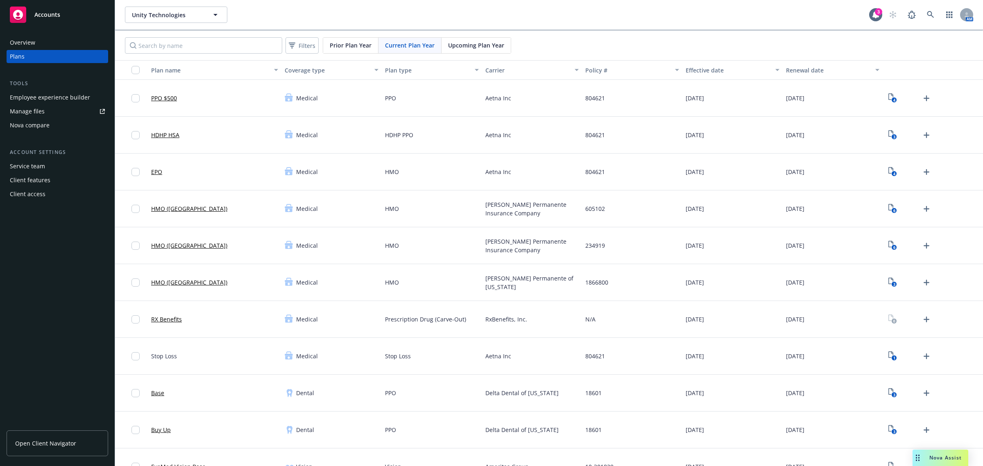
click at [38, 123] on div "Nova compare" at bounding box center [30, 125] width 40 height 13
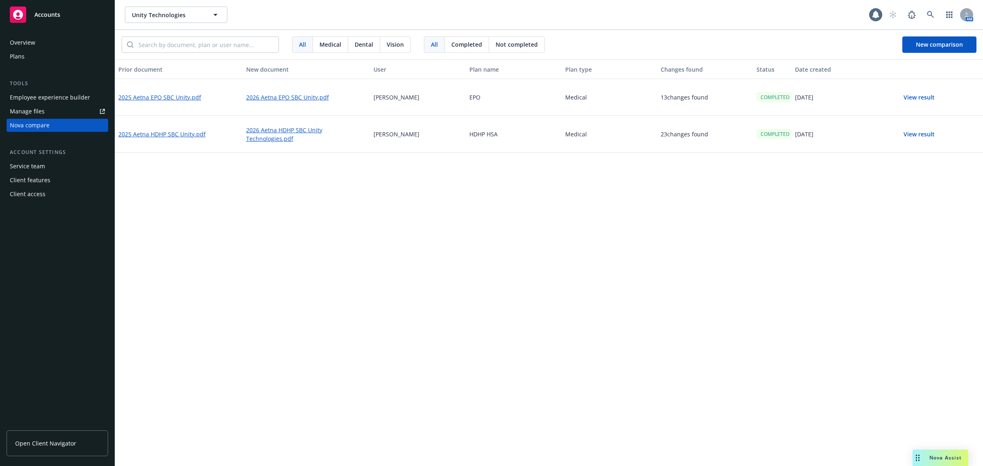
click at [578, 226] on div "Prior document New document User Plan name Plan type Changes found Status Date …" at bounding box center [549, 262] width 868 height 407
click at [923, 41] on span "New comparison" at bounding box center [939, 45] width 47 height 8
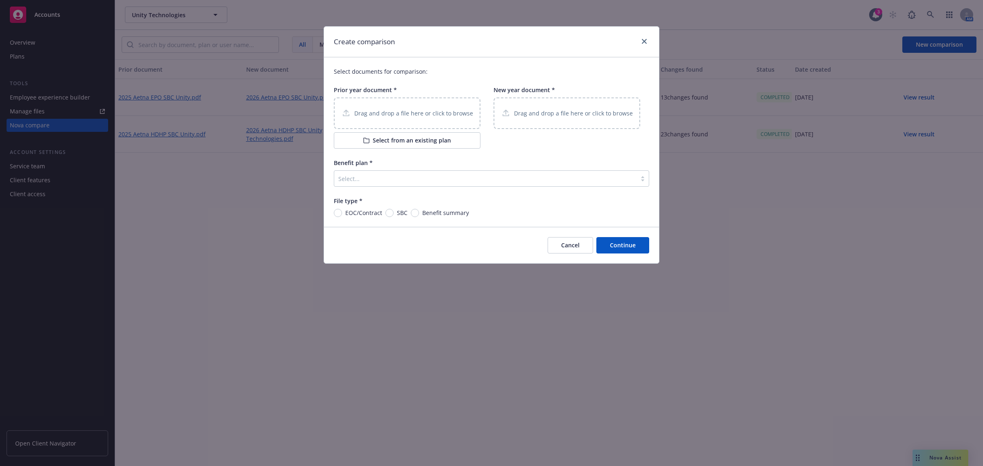
click at [422, 137] on button "Select from an existing plan" at bounding box center [407, 140] width 147 height 16
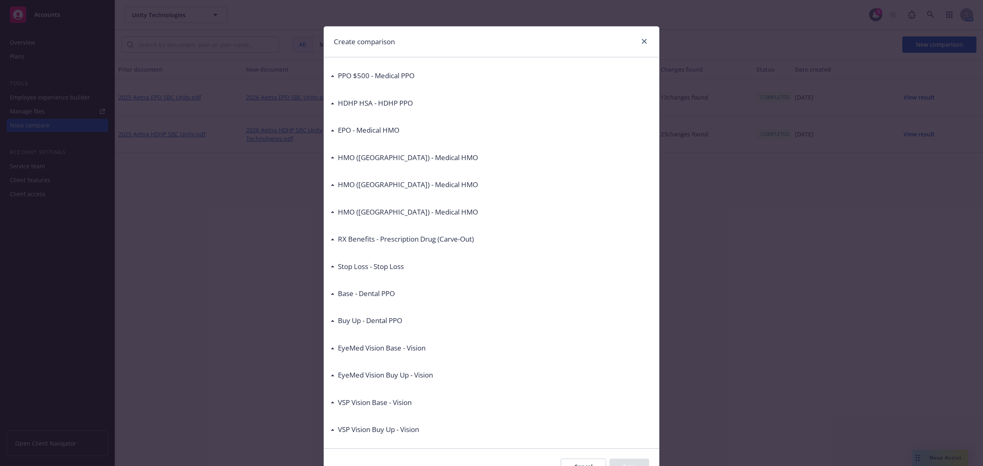
click at [383, 79] on h3 "PPO $500 - Medical PPO" at bounding box center [376, 75] width 77 height 11
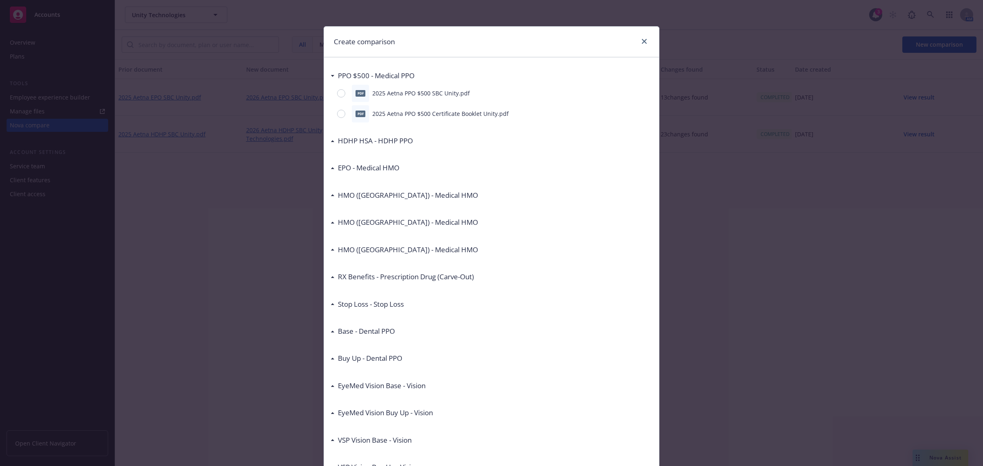
click at [436, 93] on p "2025 Aetna PPO $500 SBC Unity.pdf" at bounding box center [421, 93] width 98 height 9
click at [343, 93] on div at bounding box center [342, 93] width 11 height 8
click at [343, 93] on input "radio" at bounding box center [341, 93] width 8 height 8
radio input "true"
click at [339, 93] on input "radio" at bounding box center [341, 93] width 8 height 8
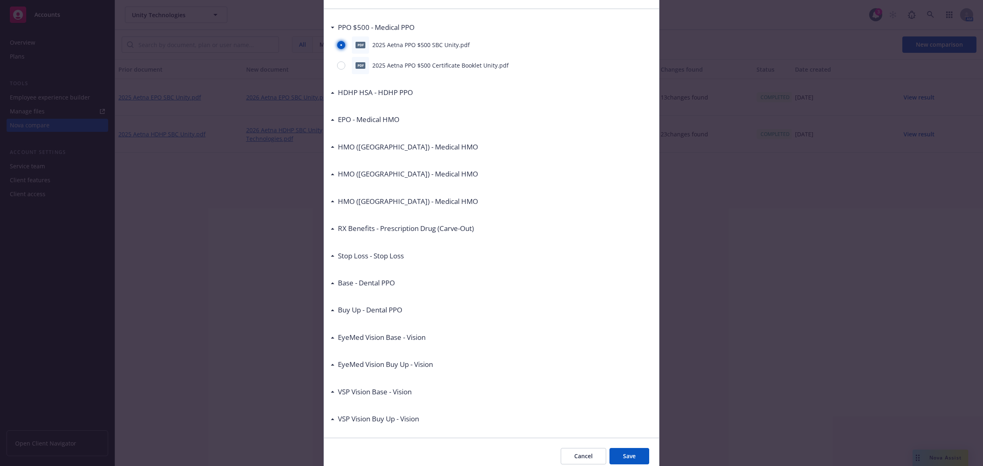
scroll to position [83, 0]
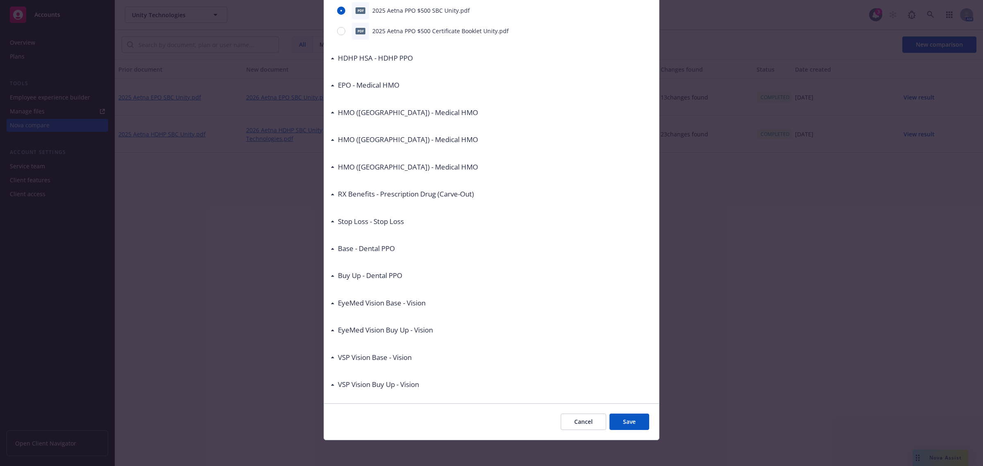
click at [629, 420] on button "Save" at bounding box center [630, 422] width 40 height 16
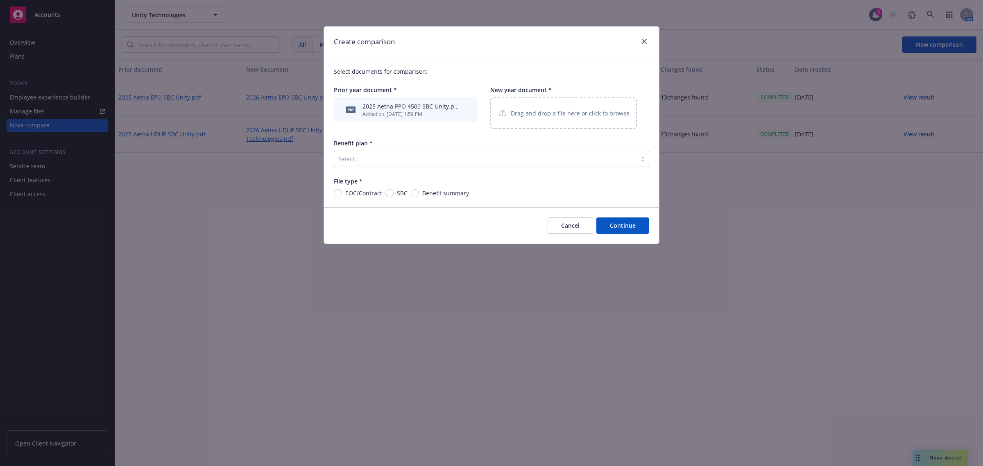
click at [508, 111] on div "Drag and drop a file here or click to browse" at bounding box center [564, 113] width 132 height 10
drag, startPoint x: 392, startPoint y: 194, endPoint x: 393, endPoint y: 181, distance: 13.2
click at [392, 193] on input "SBC" at bounding box center [390, 193] width 8 height 8
radio input "true"
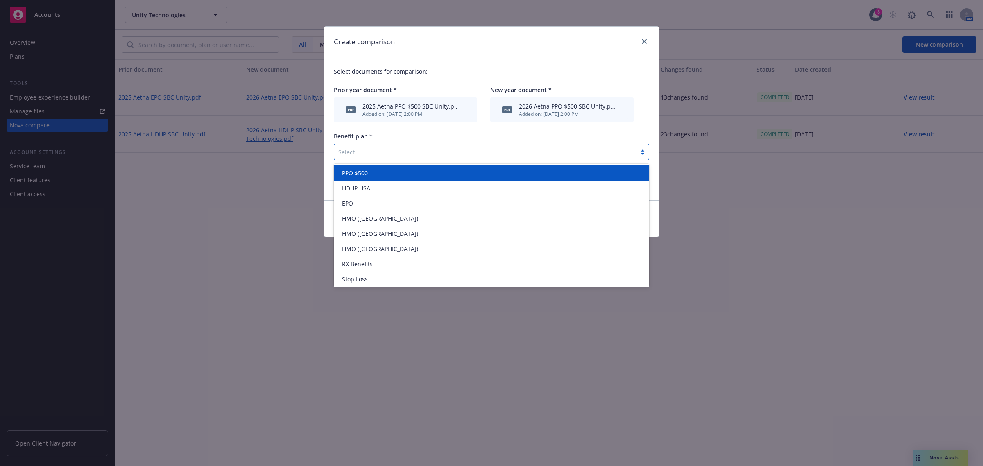
click at [391, 150] on div at bounding box center [485, 152] width 294 height 10
click at [388, 173] on div "PPO $500" at bounding box center [492, 173] width 306 height 9
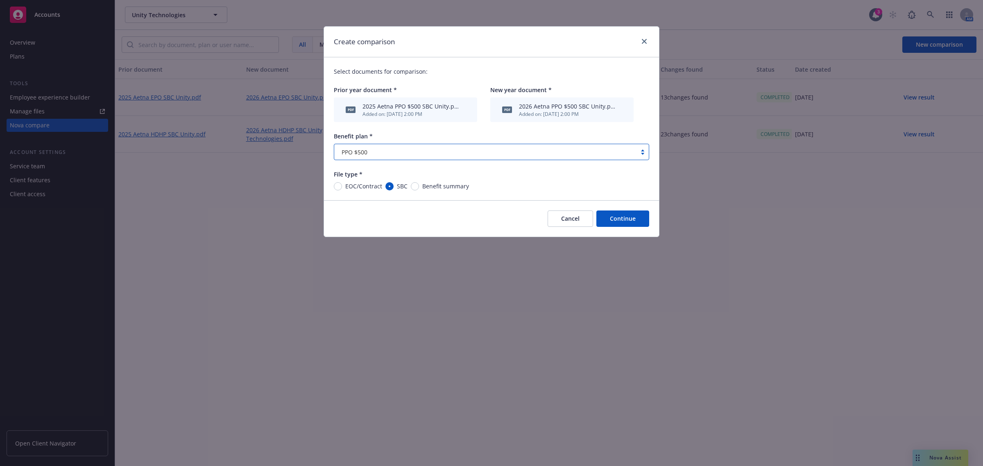
click at [634, 222] on button "Continue" at bounding box center [623, 219] width 53 height 16
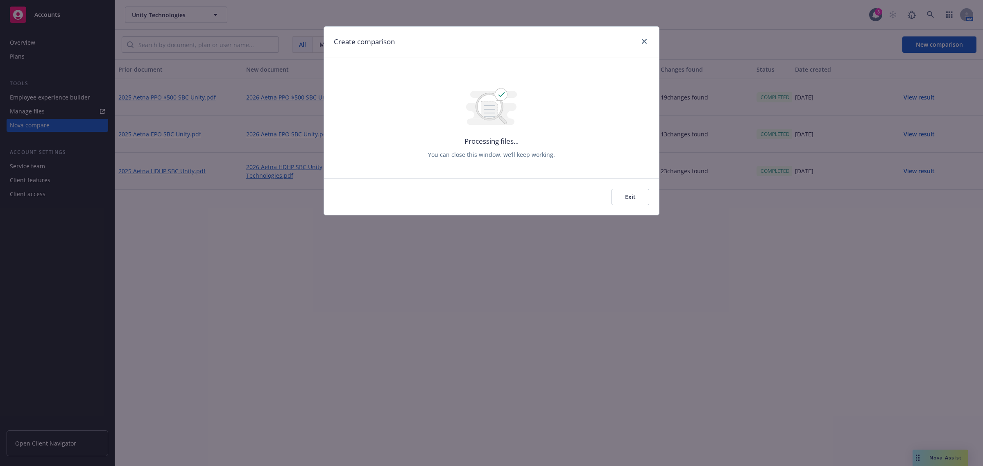
click at [633, 198] on button "Exit" at bounding box center [631, 197] width 38 height 16
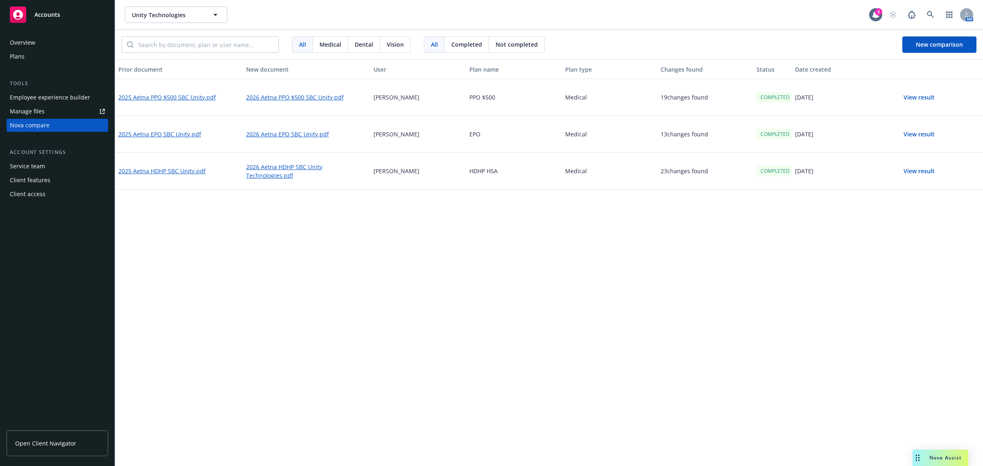
click at [919, 97] on button "View result" at bounding box center [919, 97] width 57 height 16
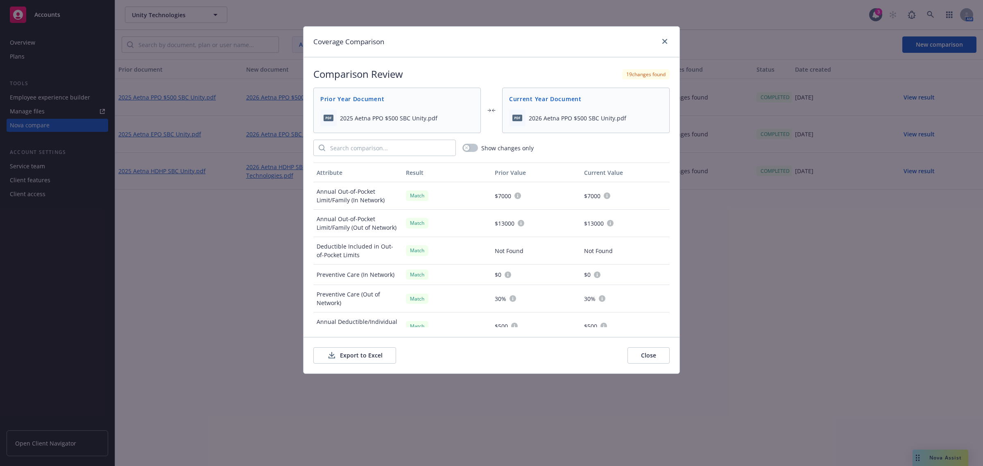
click at [370, 355] on button "Export to Excel" at bounding box center [354, 355] width 83 height 16
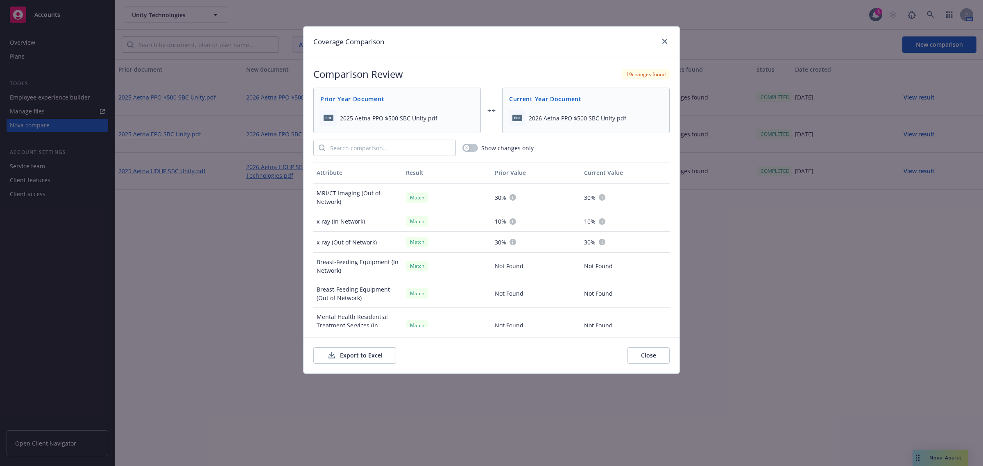
scroll to position [1355, 0]
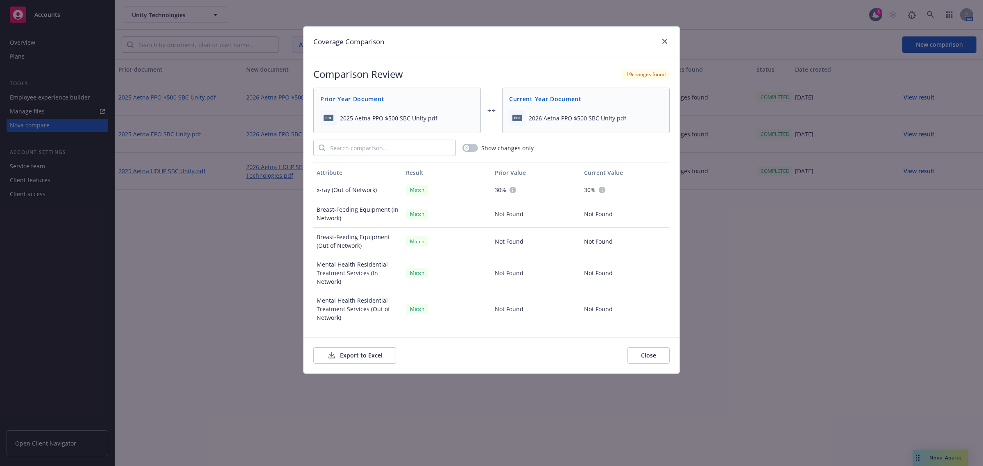
click at [354, 356] on button "Export to Excel" at bounding box center [354, 355] width 83 height 16
click at [663, 43] on icon "close" at bounding box center [664, 41] width 5 height 5
